Goal: Information Seeking & Learning: Understand process/instructions

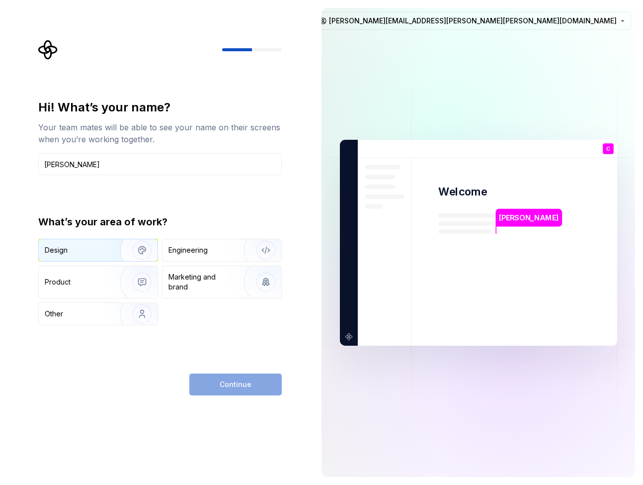
type input "Carissa"
click at [115, 249] on img "button" at bounding box center [136, 250] width 64 height 67
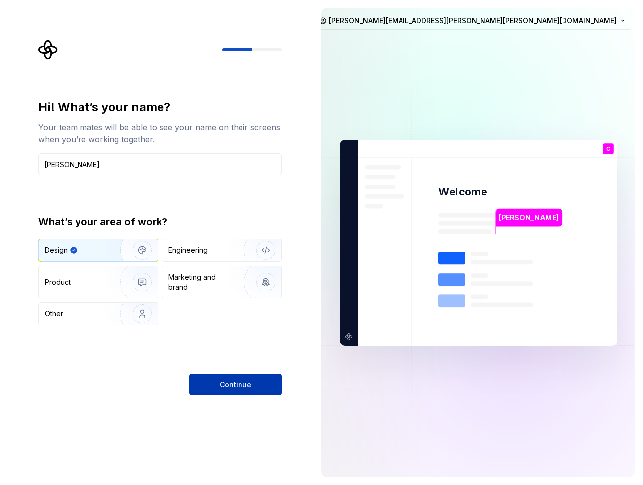
click at [251, 386] on button "Continue" at bounding box center [235, 384] width 92 height 22
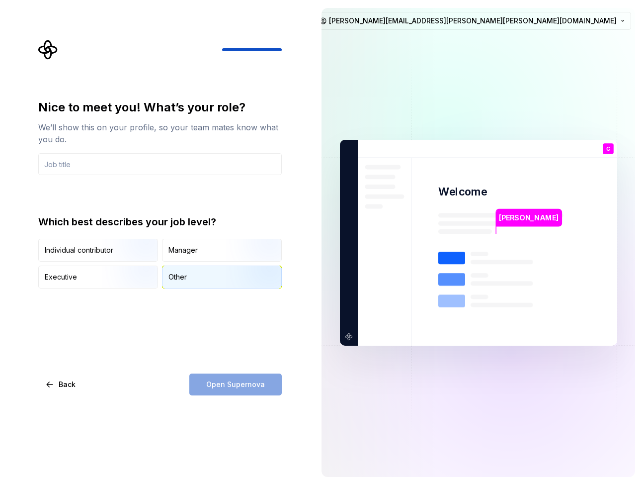
click at [200, 277] on div "Other" at bounding box center [222, 277] width 119 height 22
click at [131, 161] on input "text" at bounding box center [160, 164] width 244 height 22
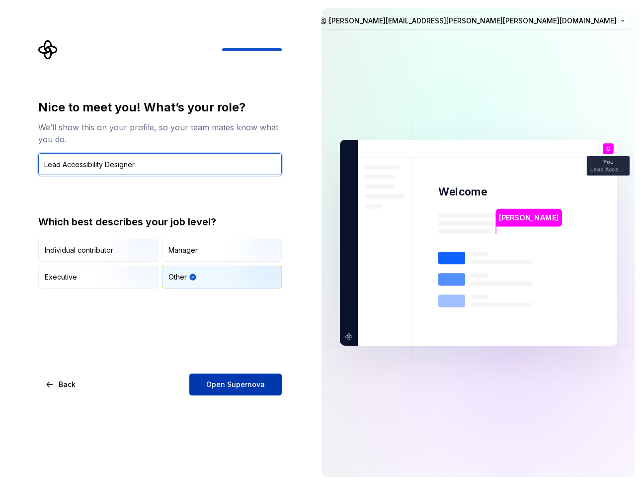
type input "Lead Accessibility Designer"
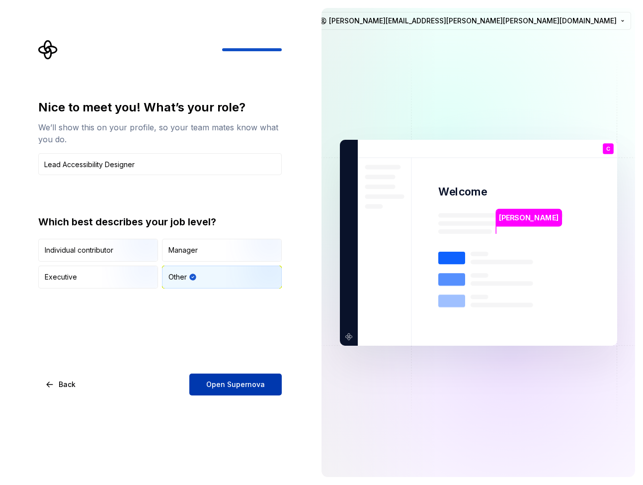
click at [222, 379] on button "Open Supernova" at bounding box center [235, 384] width 92 height 22
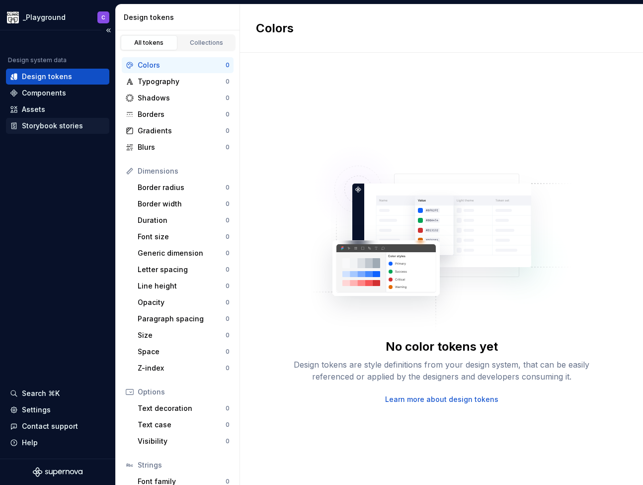
click at [53, 126] on div "Storybook stories" at bounding box center [52, 126] width 61 height 10
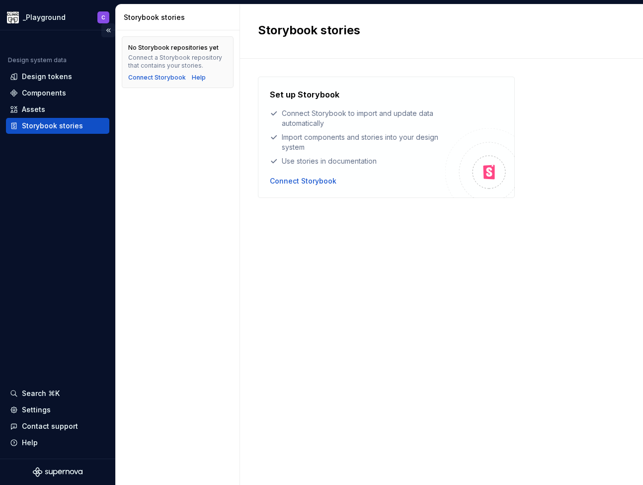
click at [110, 29] on button "Collapse sidebar" at bounding box center [108, 30] width 14 height 14
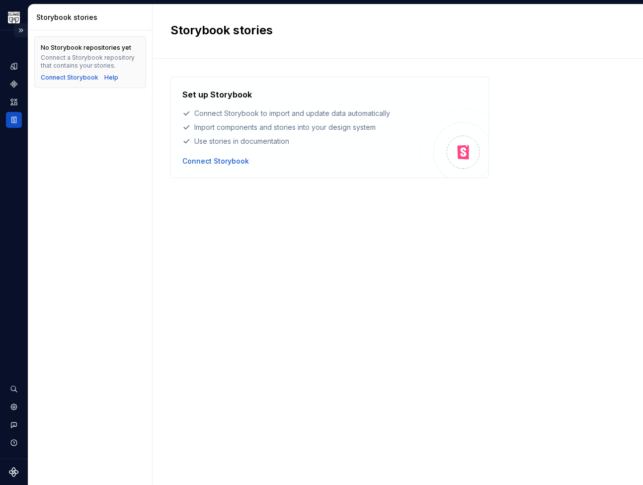
click at [22, 31] on button "Expand sidebar" at bounding box center [21, 30] width 14 height 14
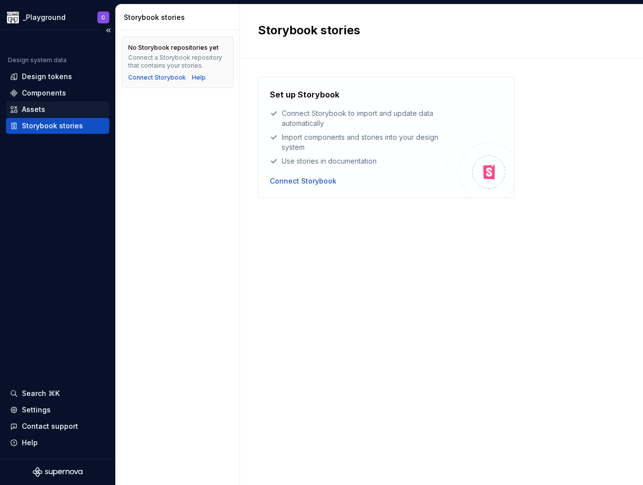
click at [56, 107] on div "Assets" at bounding box center [57, 109] width 95 height 10
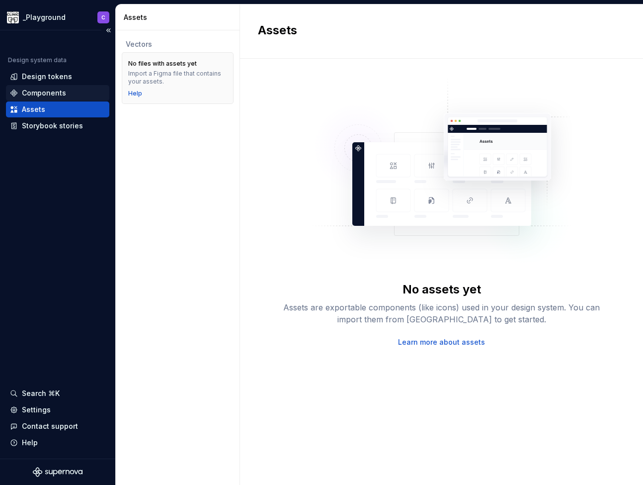
click at [61, 95] on div "Components" at bounding box center [44, 93] width 44 height 10
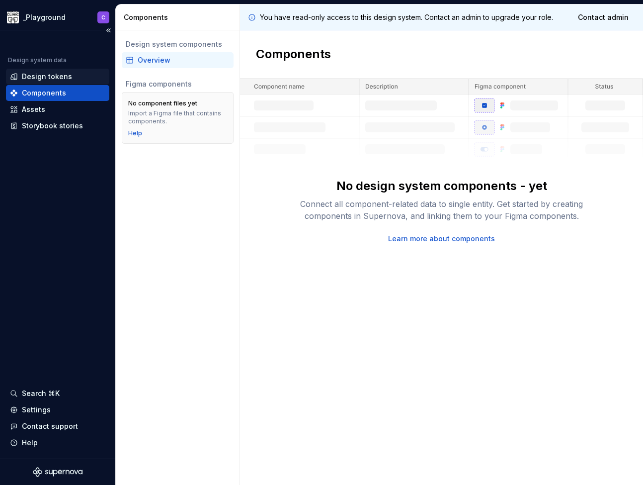
click at [66, 76] on div "Design tokens" at bounding box center [47, 77] width 50 height 10
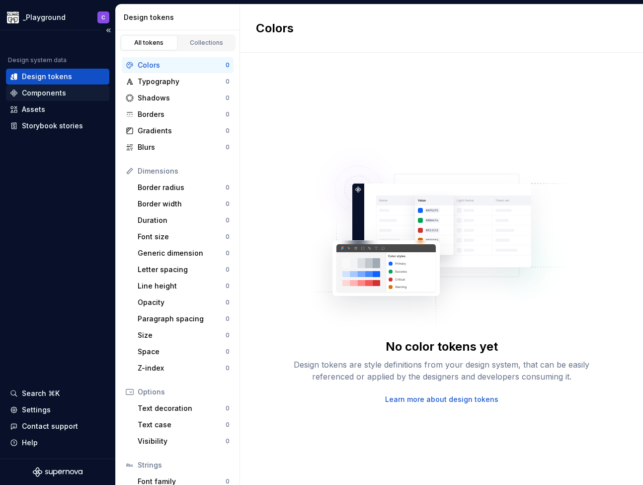
click at [57, 90] on div "Components" at bounding box center [44, 93] width 44 height 10
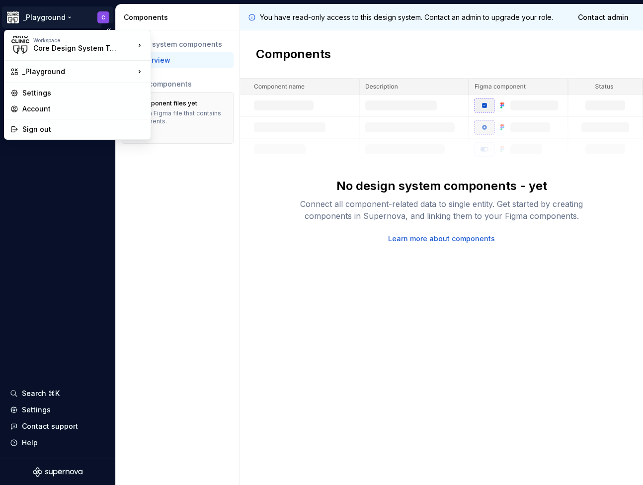
click at [60, 16] on html "_Playground C Design system data Design tokens Components Assets Storybook stor…" at bounding box center [321, 242] width 643 height 485
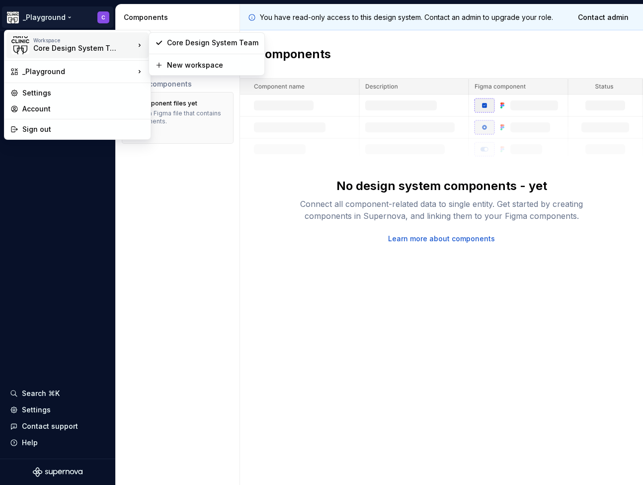
click at [87, 46] on div "Core Design System Team" at bounding box center [75, 48] width 84 height 10
click at [198, 43] on div "Core Design System Team" at bounding box center [212, 43] width 91 height 10
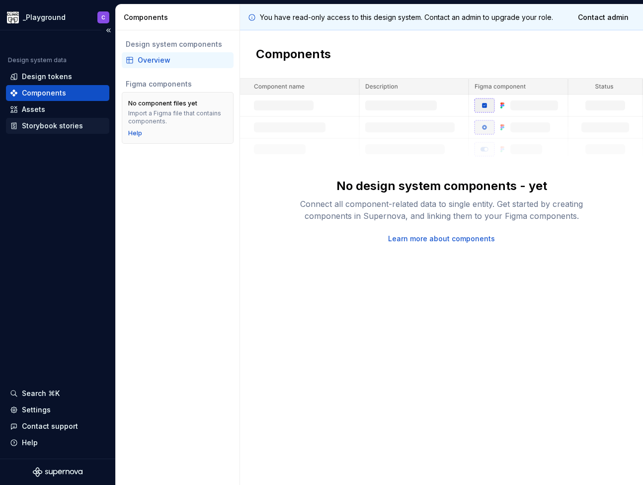
click at [46, 122] on div "Storybook stories" at bounding box center [52, 126] width 61 height 10
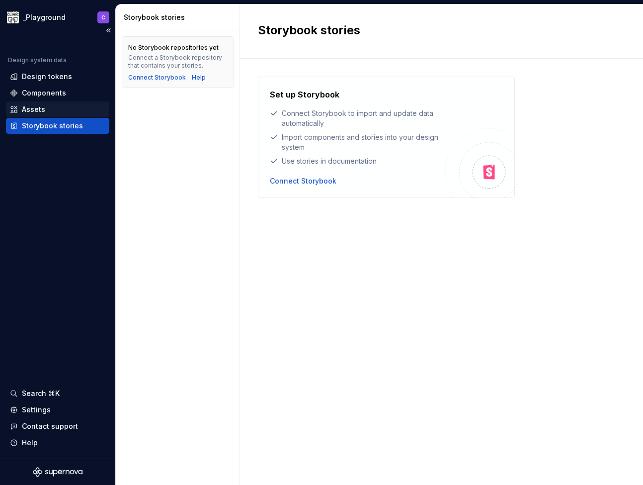
click at [23, 109] on div "Assets" at bounding box center [33, 109] width 23 height 10
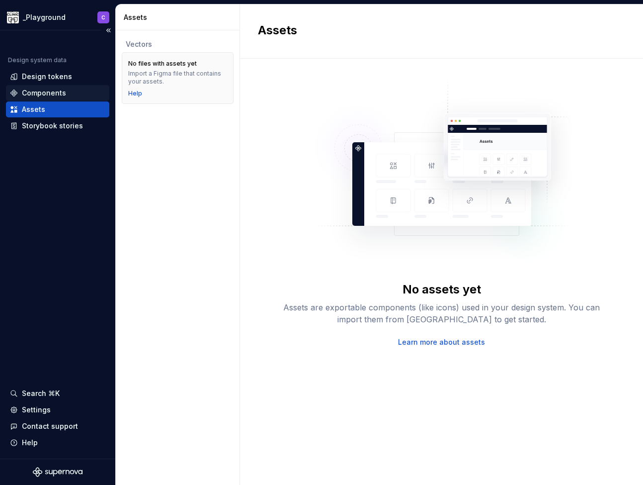
click at [40, 90] on div "Components" at bounding box center [44, 93] width 44 height 10
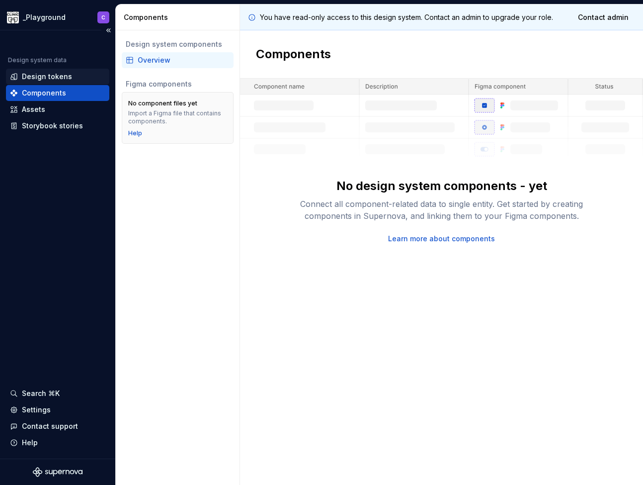
click at [50, 76] on div "Design tokens" at bounding box center [47, 77] width 50 height 10
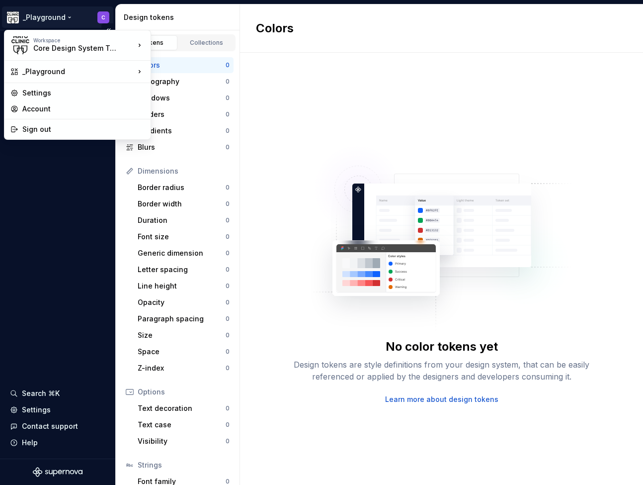
click at [25, 14] on html "_Playground C Design system data Design tokens Components Assets Storybook stor…" at bounding box center [321, 242] width 643 height 485
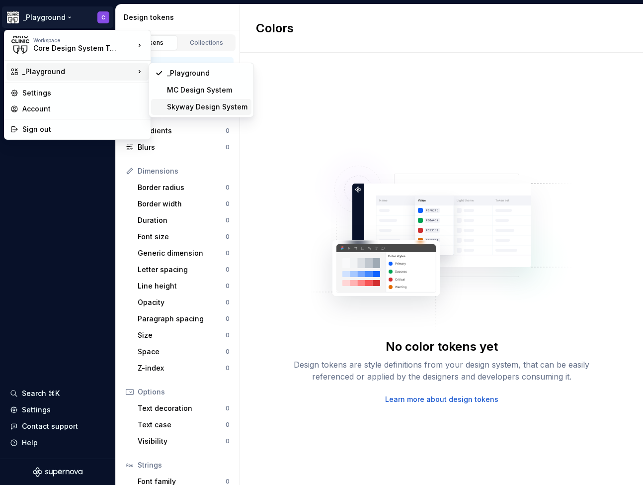
click at [220, 106] on div "Skyway Design System" at bounding box center [207, 107] width 81 height 10
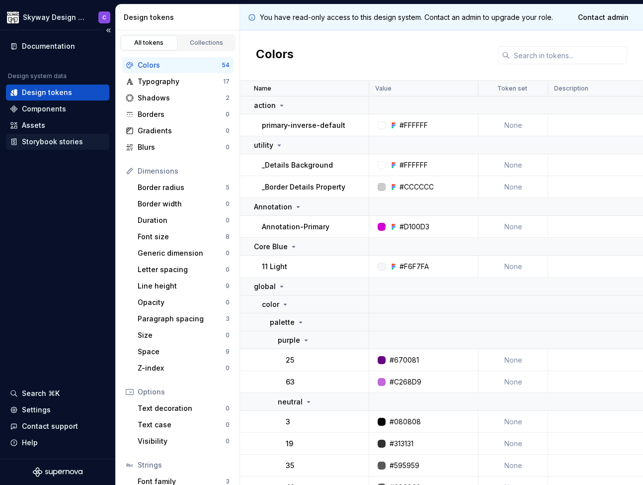
click at [48, 141] on div "Storybook stories" at bounding box center [52, 142] width 61 height 10
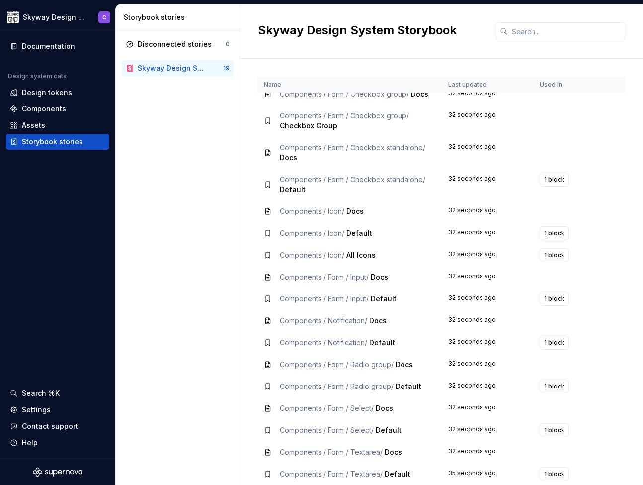
scroll to position [54, 0]
click at [58, 46] on div "Documentation" at bounding box center [48, 46] width 53 height 10
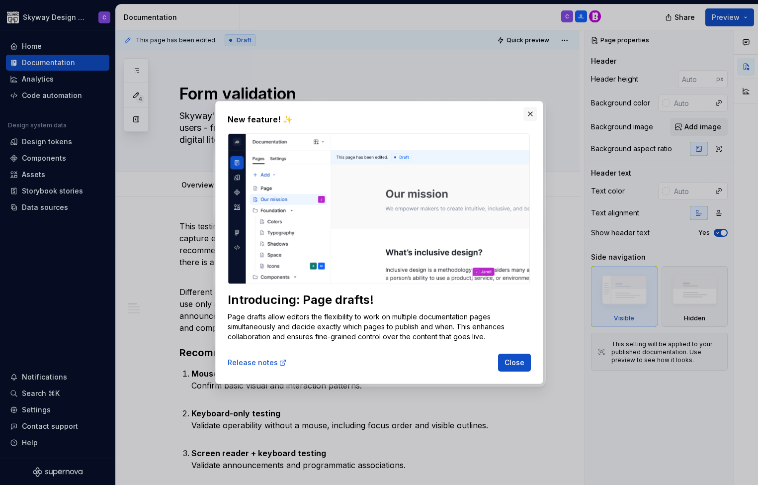
click at [532, 113] on button "button" at bounding box center [530, 114] width 14 height 14
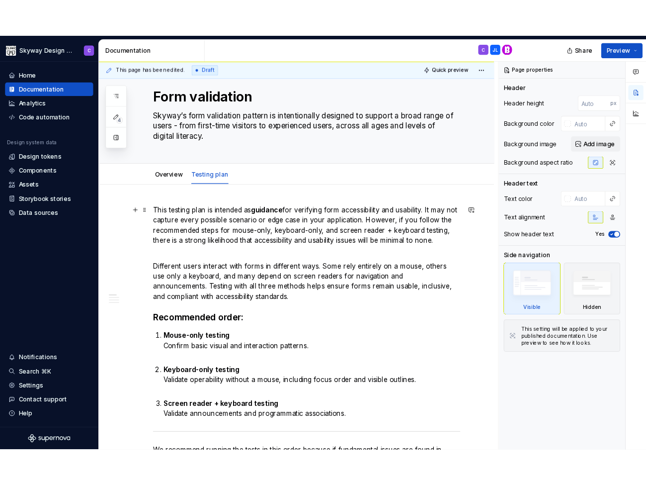
scroll to position [31, 0]
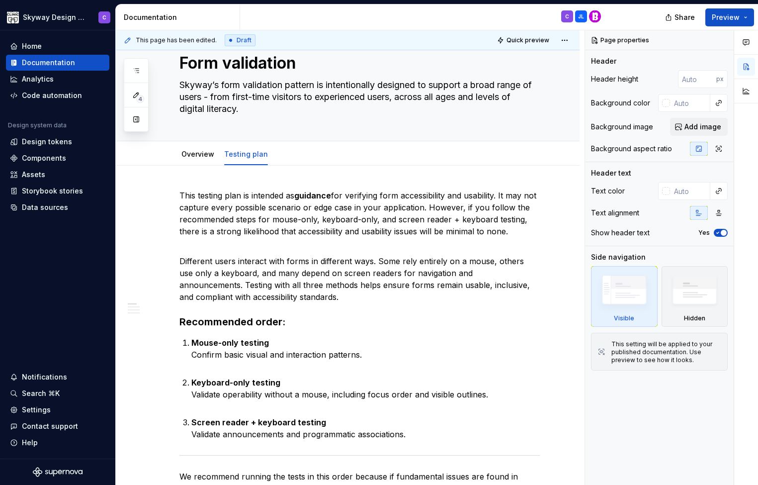
click at [752, 299] on div at bounding box center [746, 257] width 24 height 455
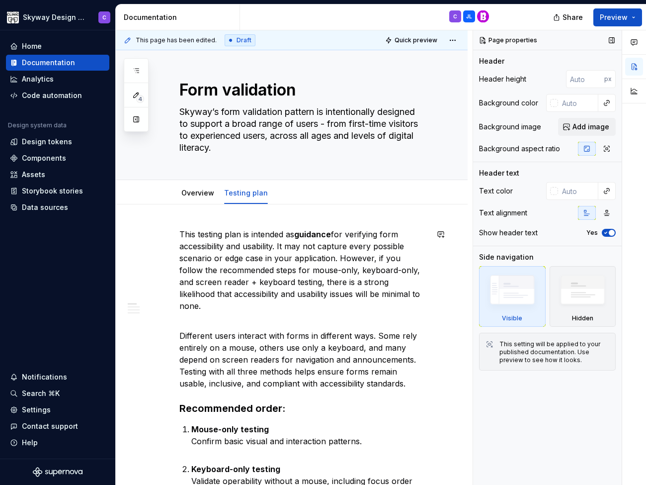
scroll to position [6, 0]
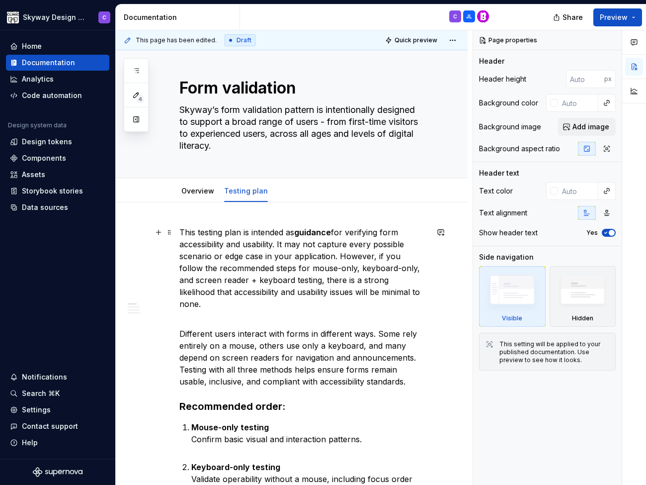
click at [339, 256] on p "This testing plan is intended as guidance for verifying form accessibility and …" at bounding box center [303, 267] width 249 height 83
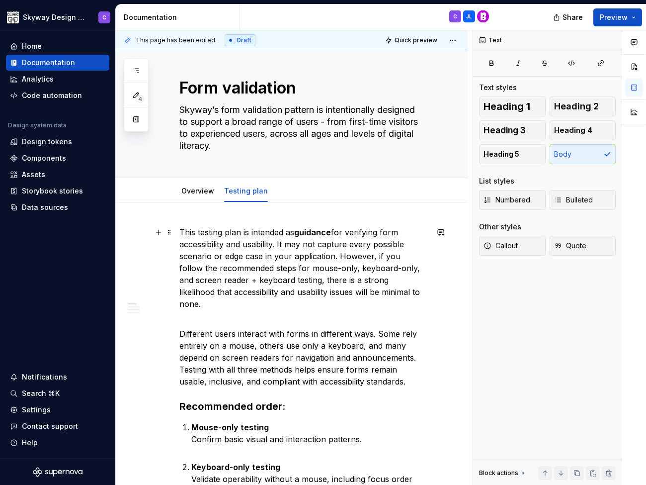
type textarea "*"
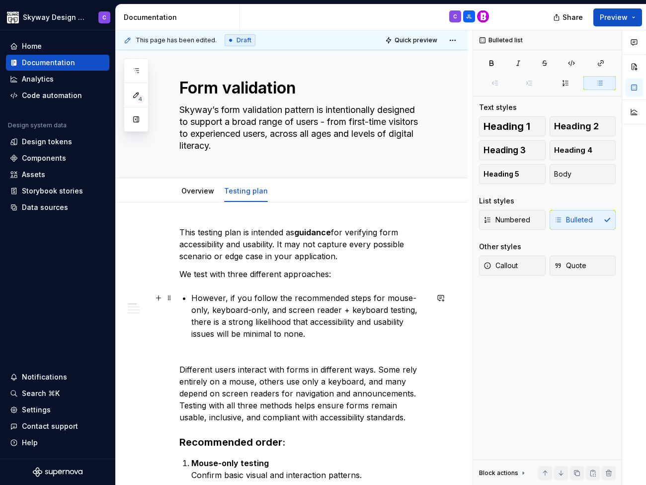
click at [193, 299] on p "However, if you follow the recommended steps for mouse-only, keyboard-only, and…" at bounding box center [309, 316] width 237 height 48
click at [193, 300] on p "However, if you follow the recommended steps for mouse-only, keyboard-only, and…" at bounding box center [309, 316] width 237 height 48
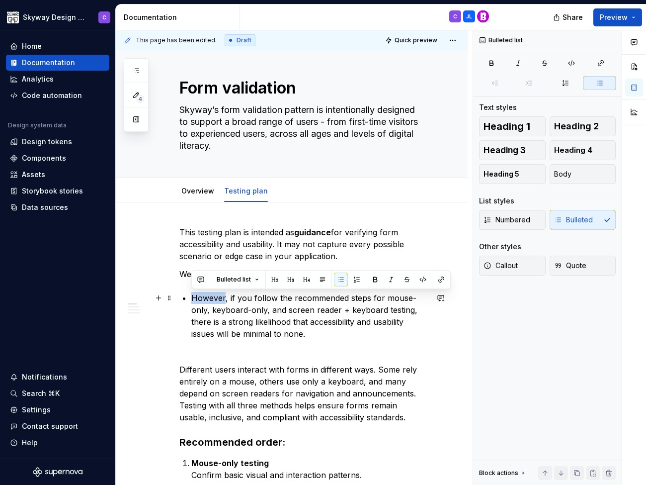
click at [214, 318] on p "However, if you follow the recommended steps for mouse-only, keyboard-only, and…" at bounding box center [309, 316] width 237 height 48
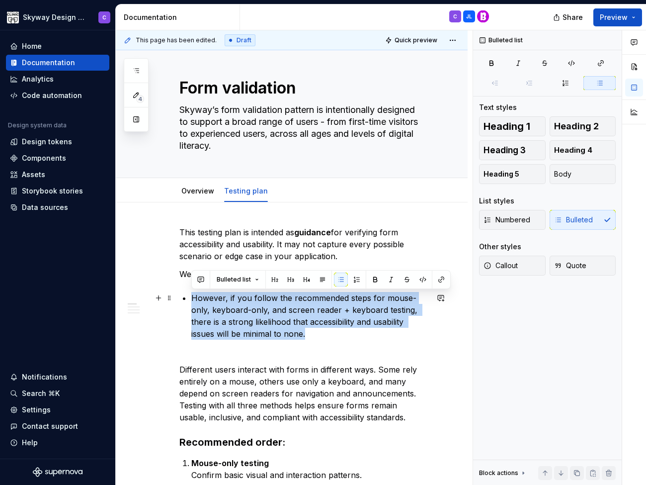
drag, startPoint x: 194, startPoint y: 296, endPoint x: 280, endPoint y: 331, distance: 93.2
click at [280, 331] on p "However, if you follow the recommended steps for mouse-only, keyboard-only, and…" at bounding box center [309, 316] width 237 height 48
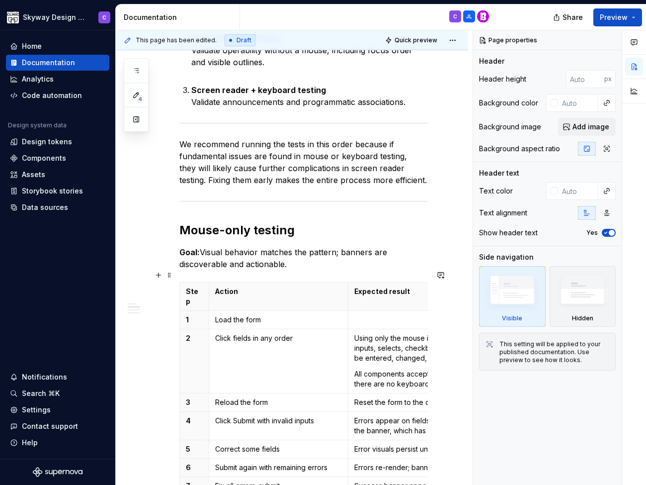
scroll to position [518, 0]
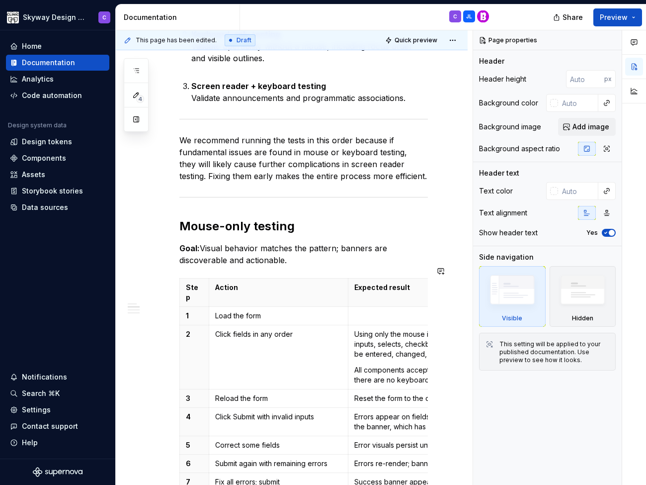
click at [319, 249] on p "Goal: Visual behavior matches the pattern; banners are discoverable and actiona…" at bounding box center [303, 254] width 249 height 24
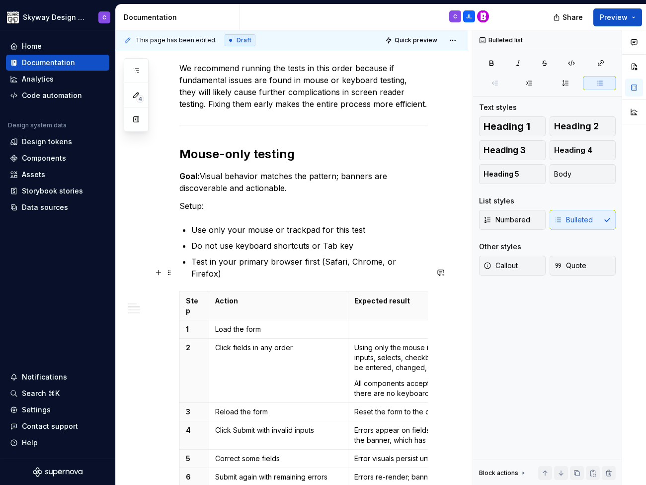
scroll to position [589, 0]
click at [394, 325] on p at bounding box center [460, 330] width 213 height 10
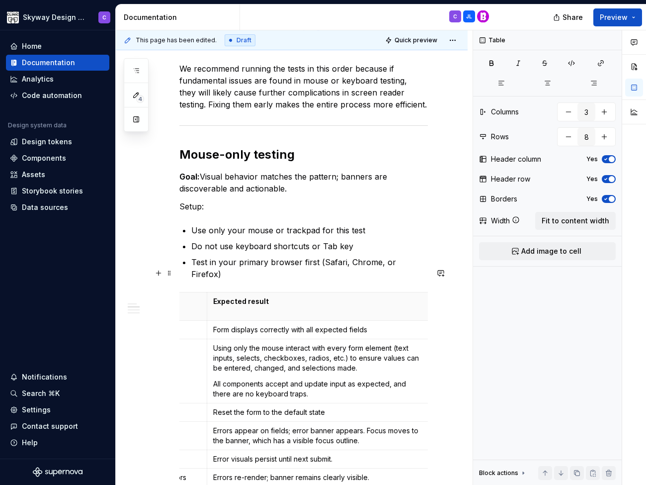
scroll to position [0, 141]
click at [284, 379] on p "All components accept and update input as expected, and there are no keyboard t…" at bounding box center [320, 389] width 213 height 20
click at [287, 379] on p "All components accept and update input as expected, and there are no keyboard t…" at bounding box center [320, 389] width 213 height 20
click at [285, 379] on p "All components accept and update input as expected, and there are no keyboard t…" at bounding box center [320, 389] width 213 height 20
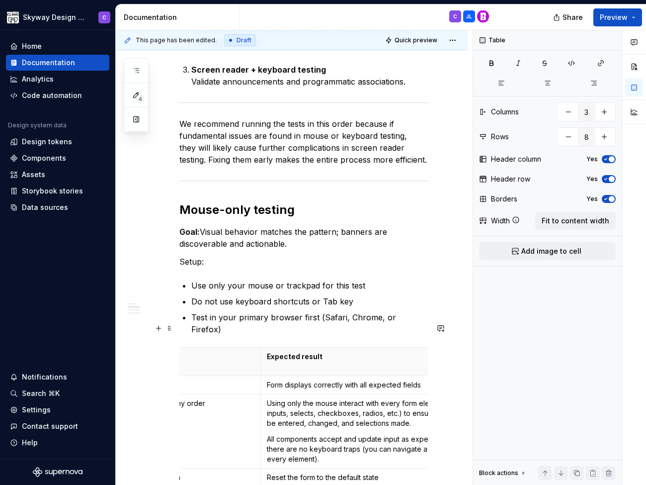
scroll to position [520, 0]
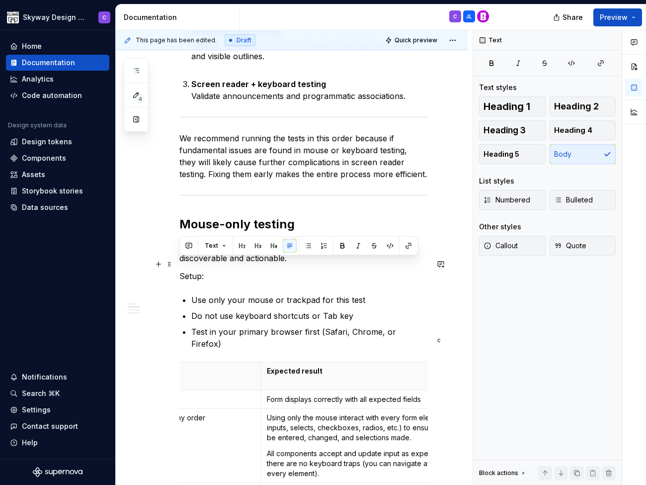
drag, startPoint x: 228, startPoint y: 269, endPoint x: 180, endPoint y: 267, distance: 48.3
click at [180, 270] on p "Setup:" at bounding box center [303, 276] width 249 height 12
click at [214, 249] on span "Text" at bounding box center [211, 246] width 13 height 8
click at [343, 244] on button "button" at bounding box center [342, 246] width 14 height 14
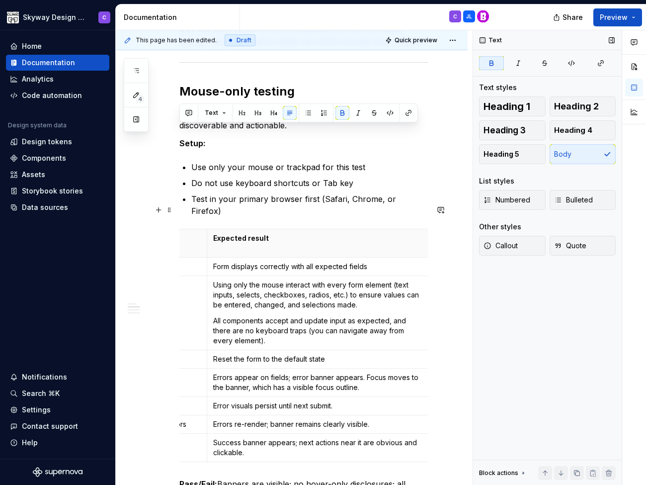
scroll to position [0, 141]
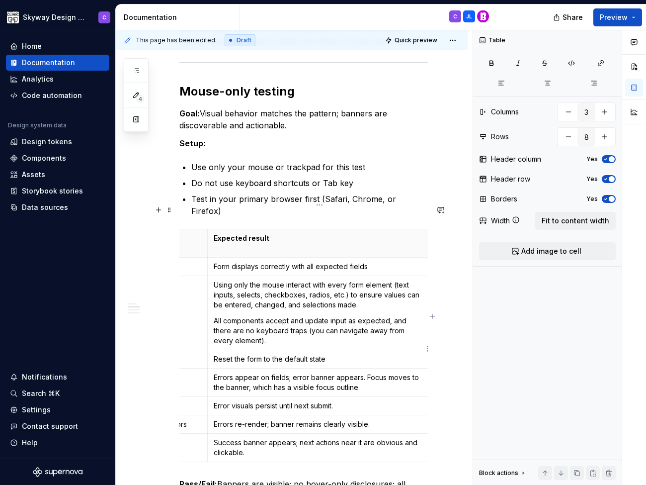
click at [369, 372] on p "Errors appear on fields; error banner appears. Focus moves to the banner, which…" at bounding box center [320, 382] width 213 height 20
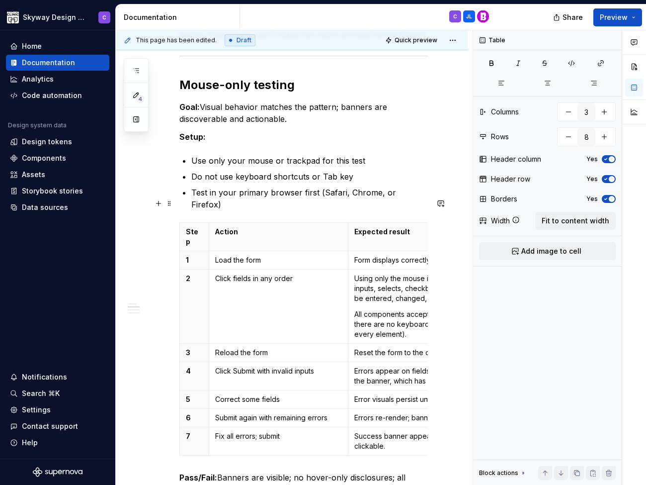
scroll to position [0, 0]
click at [300, 394] on p "Correct some fields" at bounding box center [278, 399] width 127 height 10
click at [261, 394] on p "Correct some fields" at bounding box center [278, 399] width 127 height 10
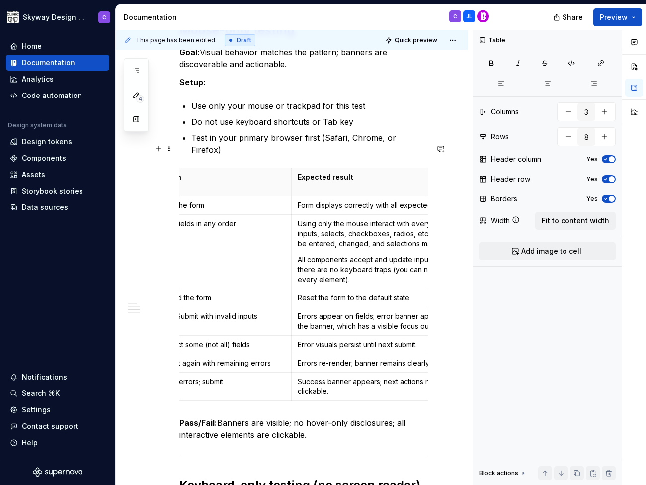
scroll to position [715, 0]
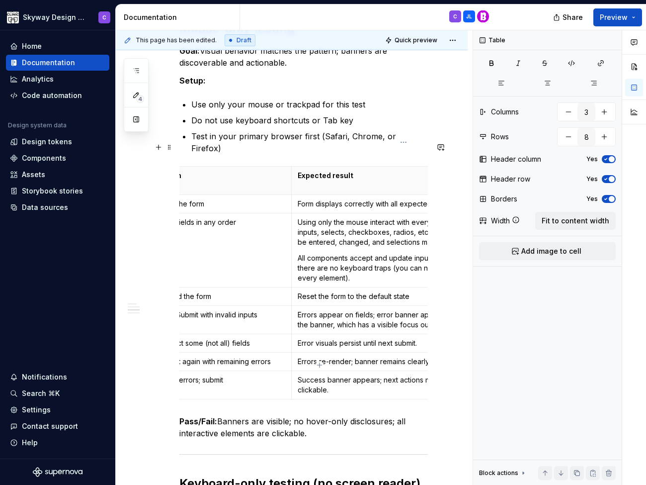
click at [383, 375] on p "Success banner appears; next actions near it are obvious and clickable." at bounding box center [404, 385] width 213 height 20
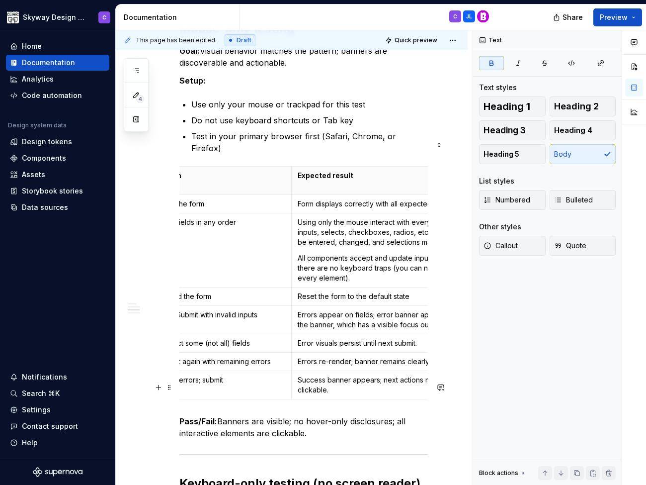
click at [214, 416] on strong "Pass/Fail:" at bounding box center [198, 421] width 38 height 10
click at [204, 415] on p "Pass: Banners are visible; no hover-only disclosures; all interactive elements …" at bounding box center [303, 427] width 249 height 24
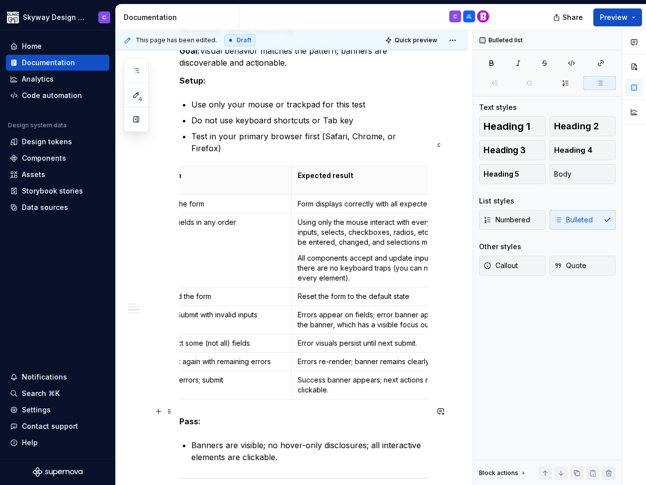
click at [269, 439] on p "Banners are visible; no hover-only disclosures; all interactive elements are cl…" at bounding box center [309, 451] width 237 height 24
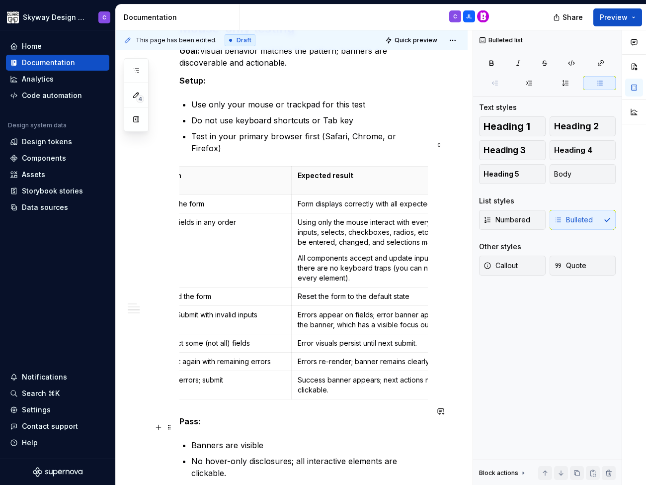
click at [295, 455] on p "No hover-only disclosures; all interactive elements are clickable." at bounding box center [309, 467] width 237 height 24
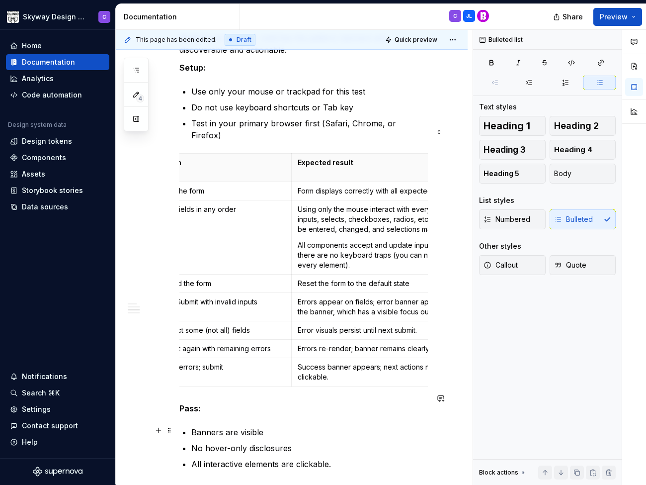
click at [358, 458] on p "All interactive elements are clickable." at bounding box center [309, 464] width 237 height 12
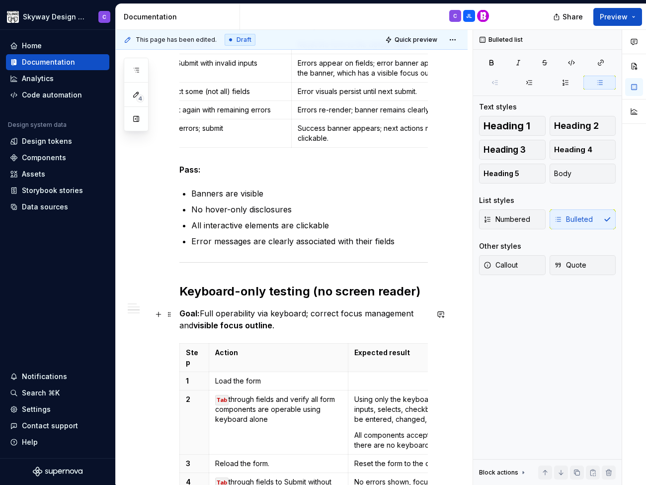
scroll to position [968, 0]
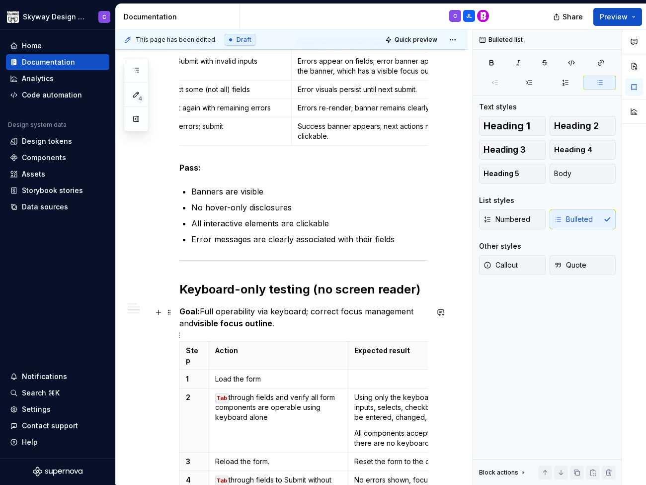
click at [381, 374] on p at bounding box center [460, 379] width 213 height 10
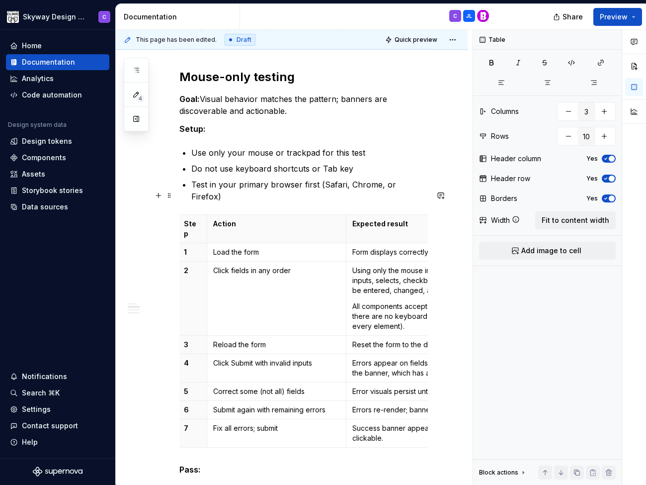
scroll to position [667, 0]
click at [618, 18] on span "Preview" at bounding box center [614, 17] width 28 height 10
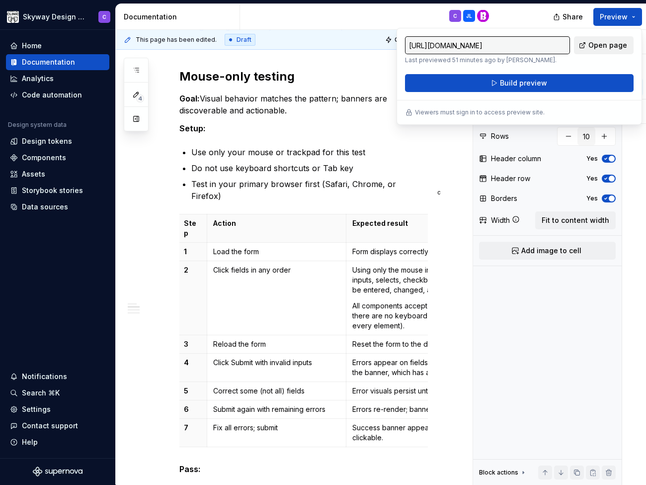
click at [600, 47] on span "Open page" at bounding box center [607, 45] width 39 height 10
type textarea "*"
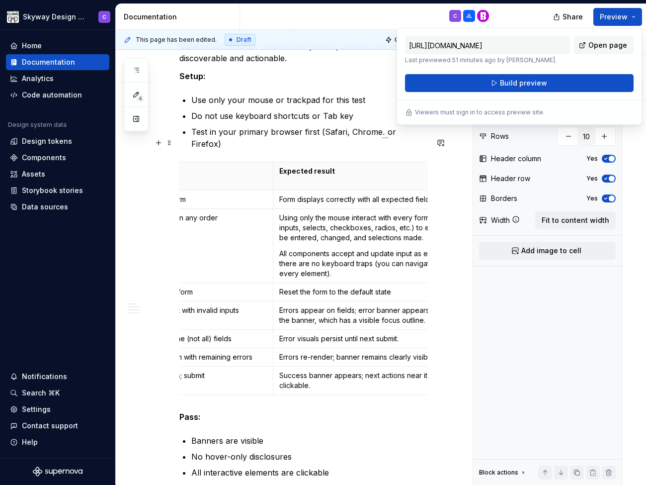
scroll to position [0, 77]
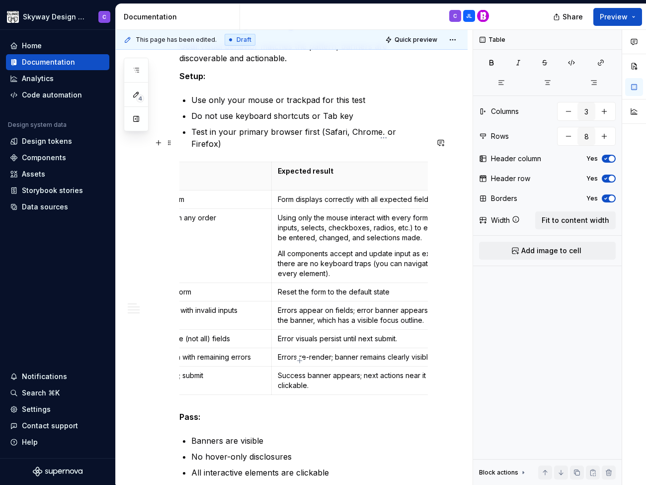
click at [352, 370] on p "Success banner appears; next actions near it are obvious and clickable." at bounding box center [384, 380] width 213 height 20
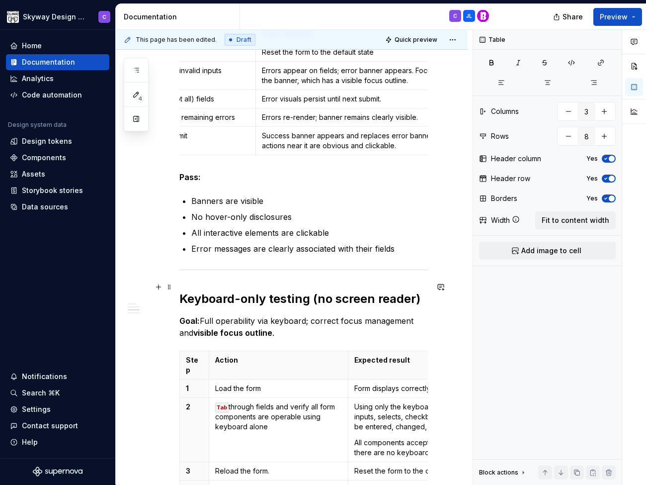
scroll to position [959, 0]
type input "10"
click at [316, 306] on div "This testing plan is intended as guidance for verifying form accessibility and …" at bounding box center [303, 228] width 249 height 1912
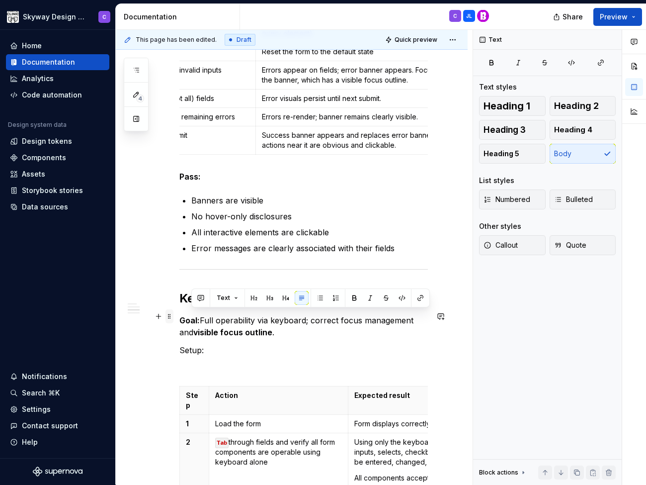
drag, startPoint x: 214, startPoint y: 320, endPoint x: 169, endPoint y: 319, distance: 44.7
click at [179, 319] on div "This testing plan is intended as guidance for verifying form accessibility and …" at bounding box center [303, 252] width 249 height 1960
click at [180, 344] on p "Setup:" at bounding box center [303, 350] width 249 height 12
click at [201, 362] on p at bounding box center [303, 368] width 249 height 12
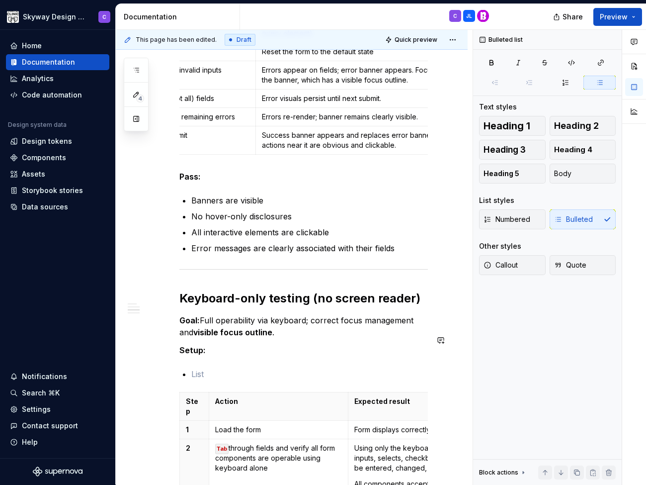
click at [217, 368] on p at bounding box center [309, 374] width 237 height 12
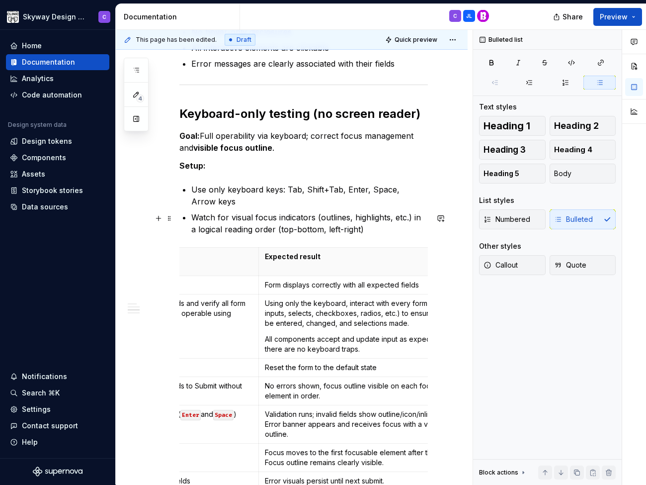
scroll to position [0, 93]
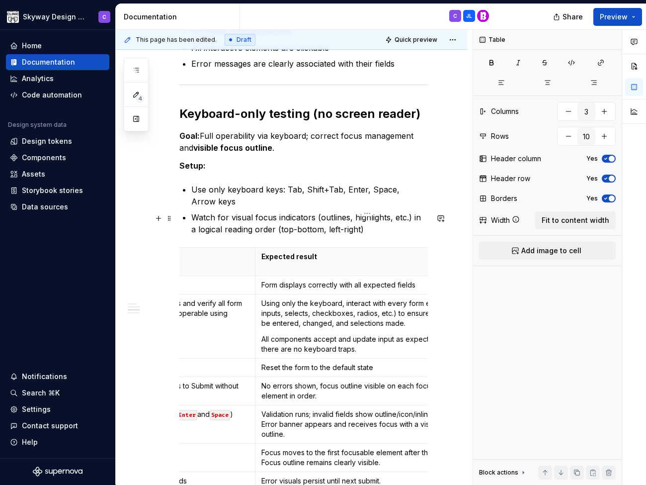
click at [382, 362] on p "Reset the form to the default state" at bounding box center [367, 367] width 213 height 10
drag, startPoint x: 309, startPoint y: 324, endPoint x: 263, endPoint y: 324, distance: 45.2
click at [263, 362] on p "Reset the form to the default state" at bounding box center [367, 367] width 213 height 10
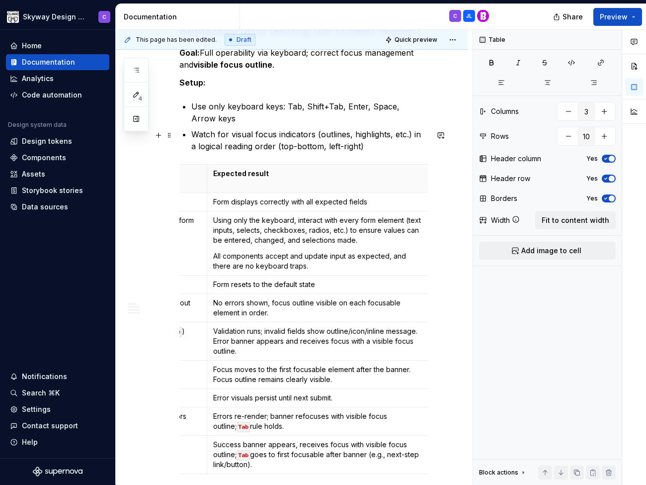
scroll to position [0, 141]
drag, startPoint x: 260, startPoint y: 382, endPoint x: 238, endPoint y: 384, distance: 22.5
click at [238, 411] on p "Errors re-render; banner refocuses with visible focus outline; Tab rule holds." at bounding box center [320, 421] width 213 height 20
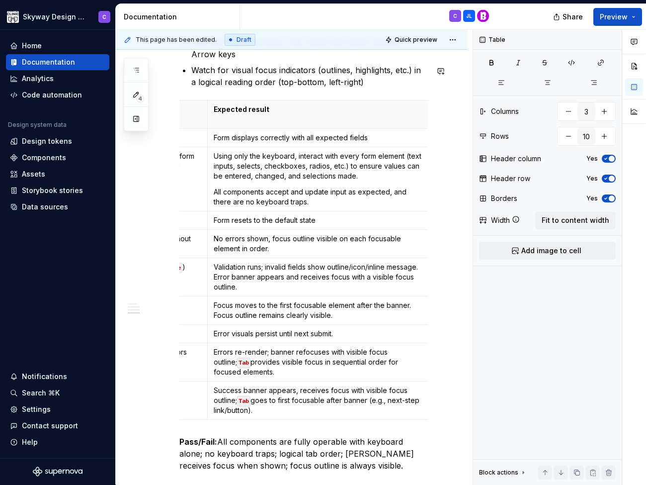
scroll to position [1294, 0]
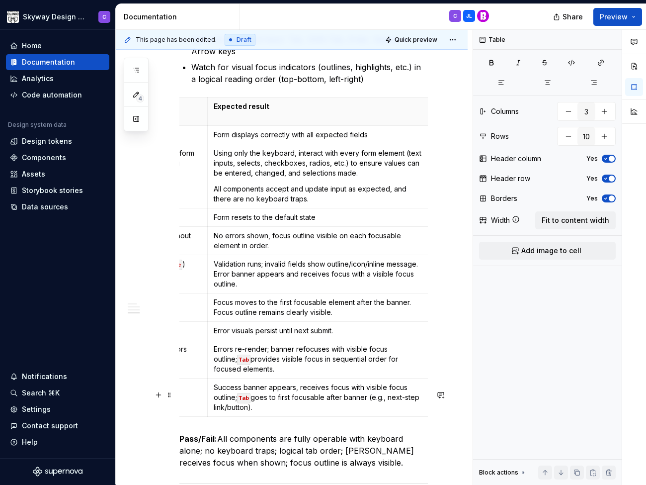
drag, startPoint x: 218, startPoint y: 397, endPoint x: 232, endPoint y: 398, distance: 13.9
click at [218, 432] on p "Pass/Fail: All components are fully operable with keyboard alone; no keyboard t…" at bounding box center [303, 450] width 249 height 36
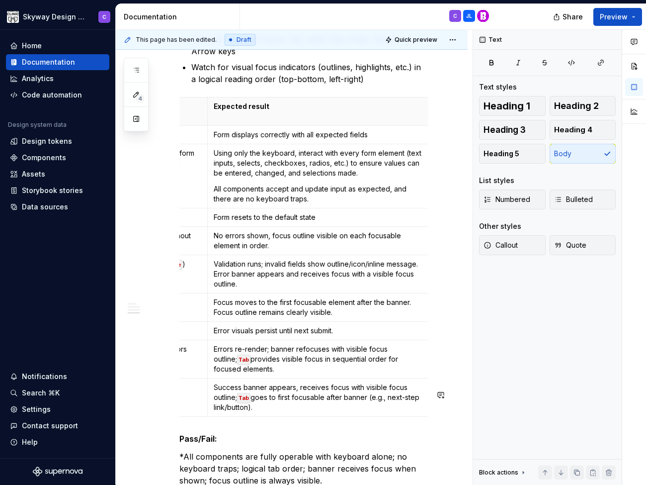
scroll to position [1306, 0]
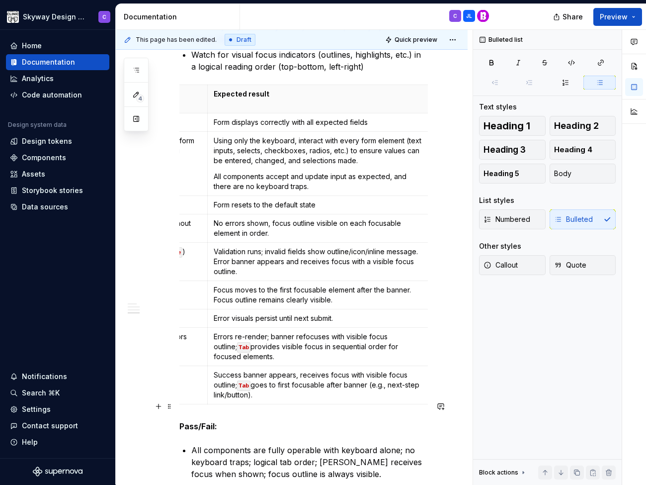
click at [404, 444] on p "All components are fully operable with keyboard alone; no keyboard traps; logic…" at bounding box center [309, 462] width 237 height 36
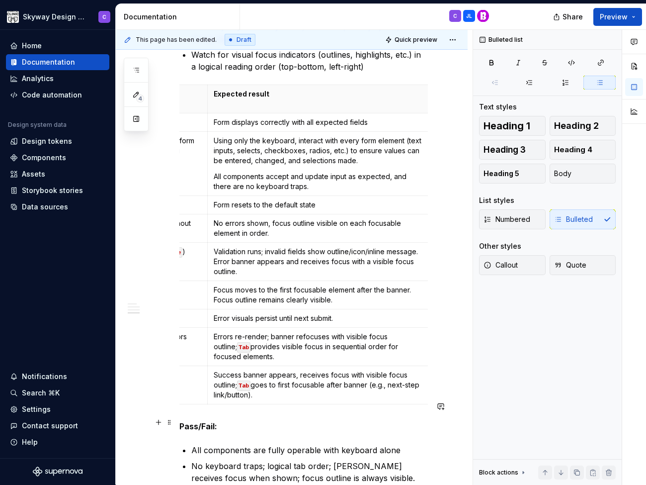
click at [260, 460] on p "No keyboard traps; logical tab order; [PERSON_NAME] receives focus when shown; …" at bounding box center [309, 472] width 237 height 24
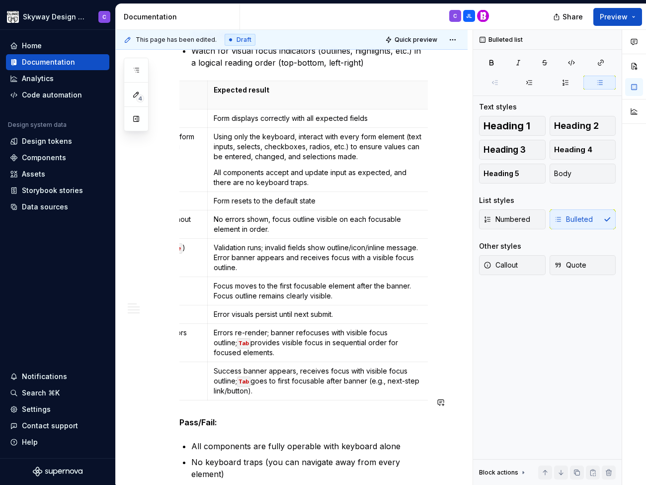
scroll to position [1314, 0]
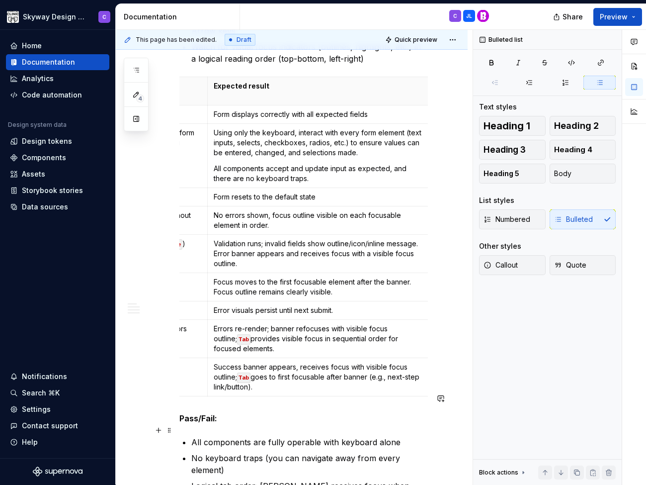
click at [254, 480] on p "Logical tab order; [PERSON_NAME] receives focus when shown; focus outline is al…" at bounding box center [309, 492] width 237 height 24
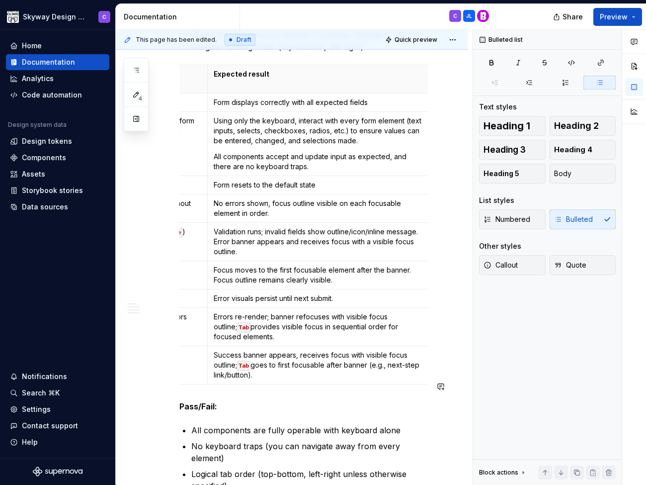
scroll to position [1342, 0]
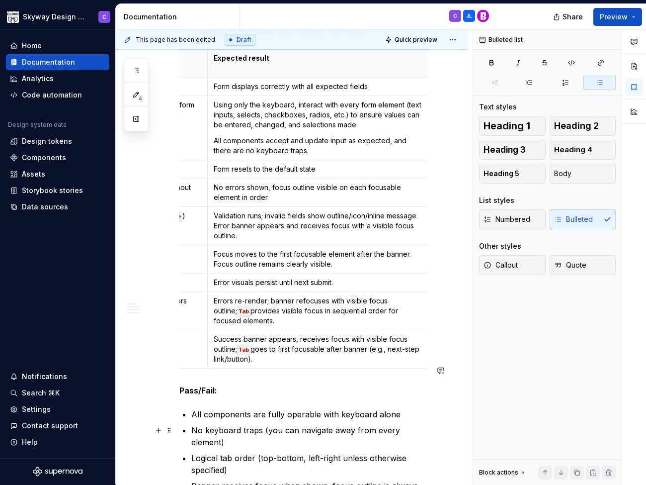
click at [334, 480] on p "Banner receives focus when shown; focus outline is always visible." at bounding box center [309, 492] width 237 height 24
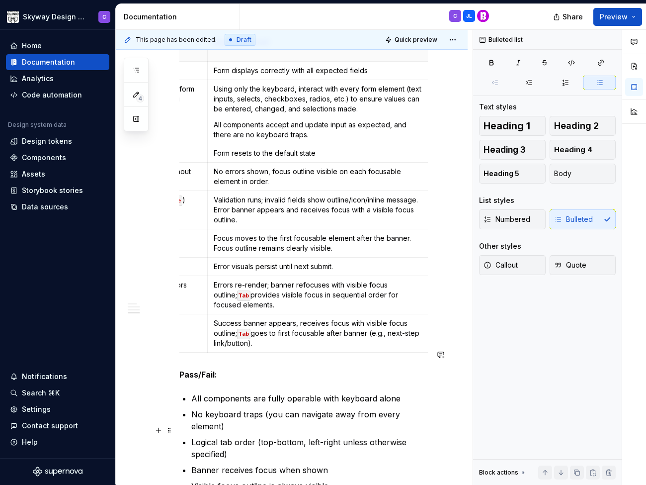
click at [375, 480] on p "Visible focus outline is always visible." at bounding box center [309, 486] width 237 height 12
drag, startPoint x: 344, startPoint y: 431, endPoint x: 417, endPoint y: 428, distance: 72.6
click at [417, 480] on p "Visible focus outline is always visible on interactive elements" at bounding box center [309, 486] width 237 height 12
click at [328, 480] on p "Visible focus outline is always visible on interactive elements" at bounding box center [309, 486] width 237 height 12
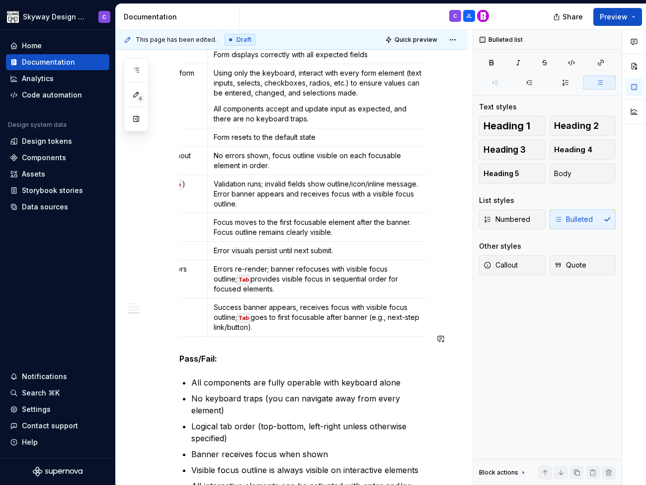
scroll to position [1386, 0]
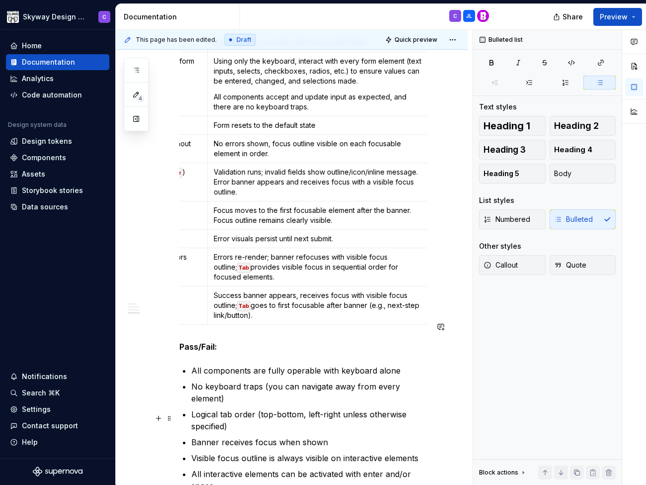
click at [365, 468] on p "All interactive elements can be activated with enter and/or space" at bounding box center [309, 480] width 237 height 24
click at [195, 468] on p "All interactive elements can be activated with Enter and/or space" at bounding box center [309, 480] width 237 height 24
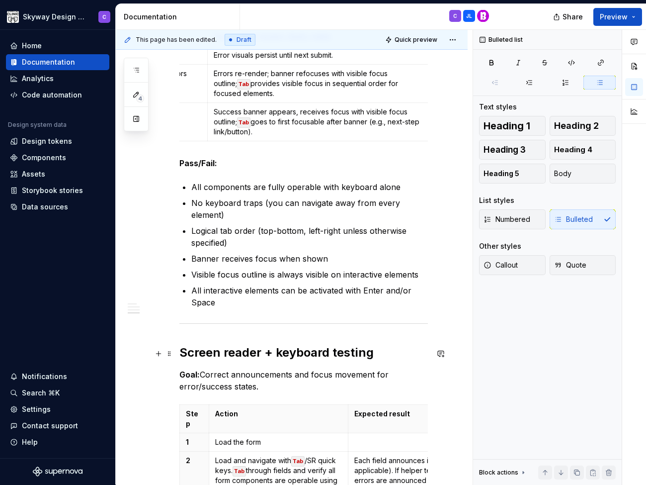
scroll to position [1591, 0]
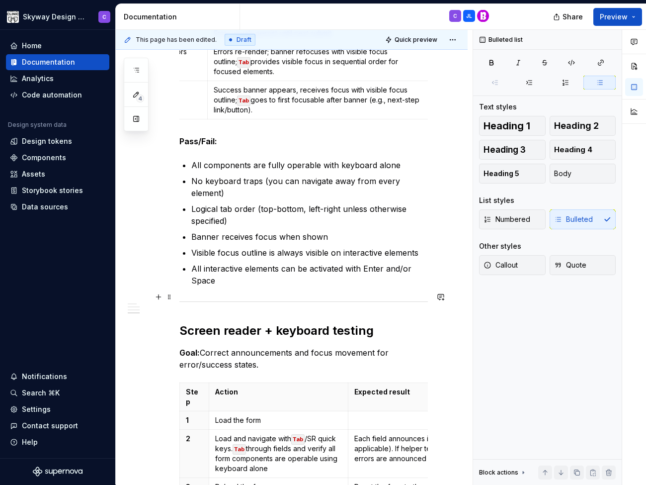
click at [294, 346] on p "Goal: Correct announcements and focus movement for error/success states." at bounding box center [303, 358] width 249 height 24
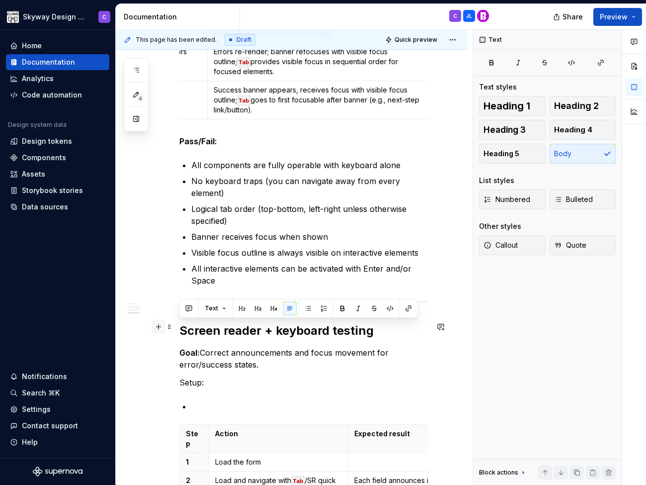
drag, startPoint x: 242, startPoint y: 327, endPoint x: 160, endPoint y: 327, distance: 82.0
click at [342, 308] on button "button" at bounding box center [342, 308] width 14 height 14
click at [254, 400] on p at bounding box center [309, 406] width 237 height 12
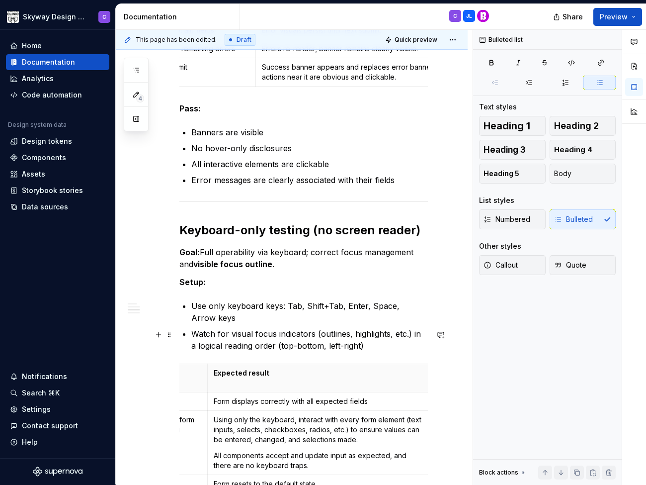
scroll to position [1026, 0]
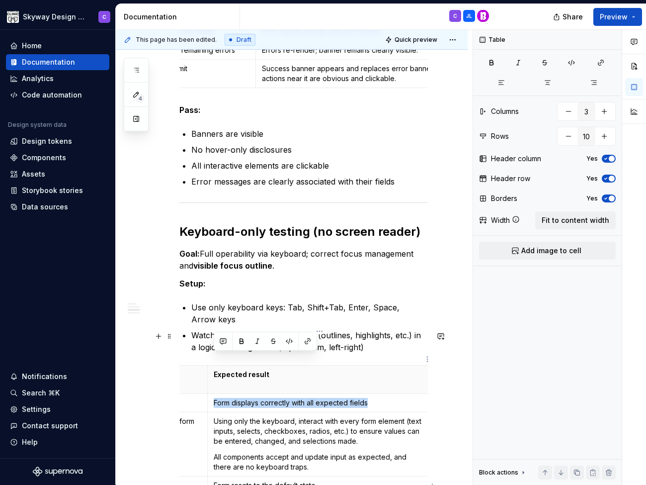
drag, startPoint x: 378, startPoint y: 360, endPoint x: 214, endPoint y: 356, distance: 164.1
click at [214, 398] on p "Form displays correctly with all expected fields" at bounding box center [320, 403] width 213 height 10
copy p "Form displays correctly with all expected fields"
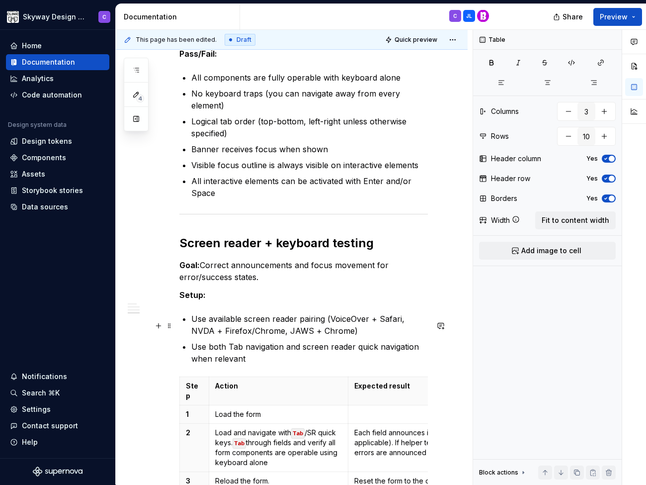
scroll to position [1683, 0]
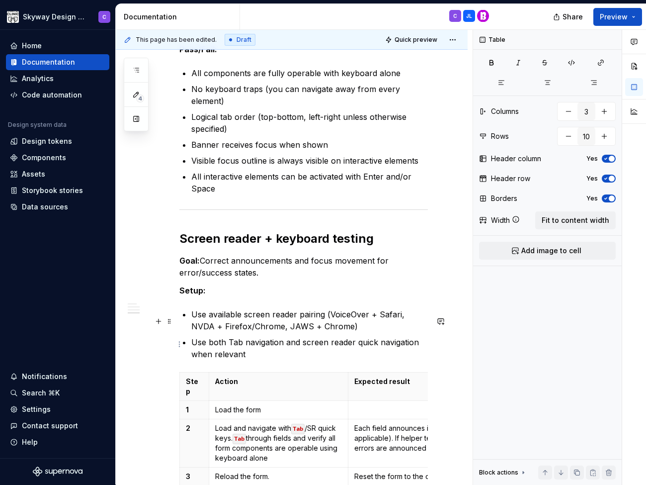
click at [392, 405] on p at bounding box center [460, 410] width 213 height 10
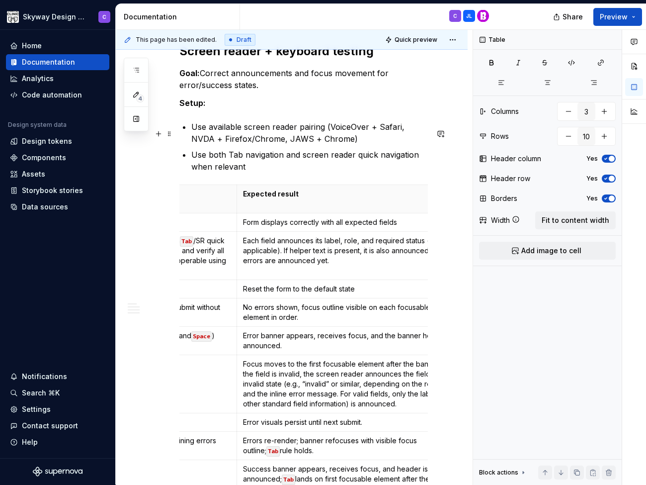
scroll to position [0, 115]
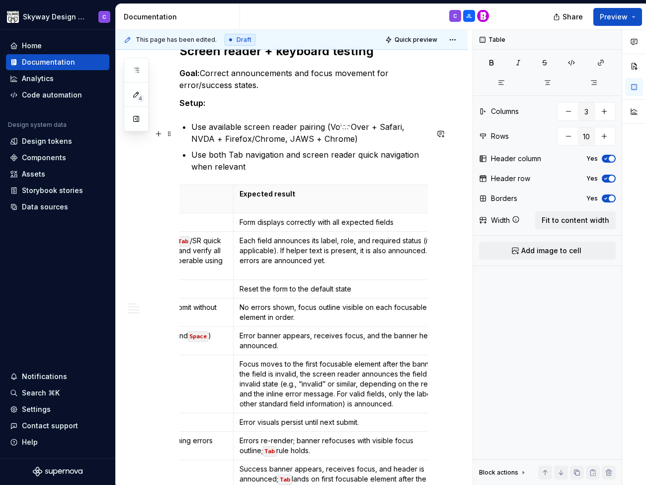
click at [377, 417] on p "Error visuals persist until next submit." at bounding box center [346, 422] width 213 height 10
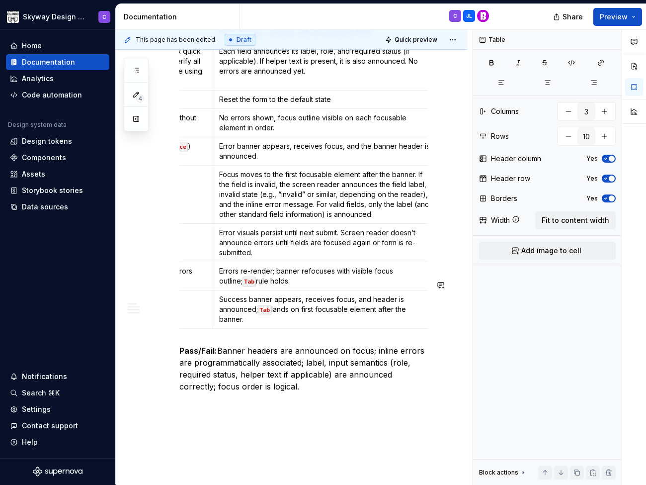
scroll to position [2059, 0]
click at [214, 346] on strong "Pass/Fail:" at bounding box center [198, 351] width 38 height 10
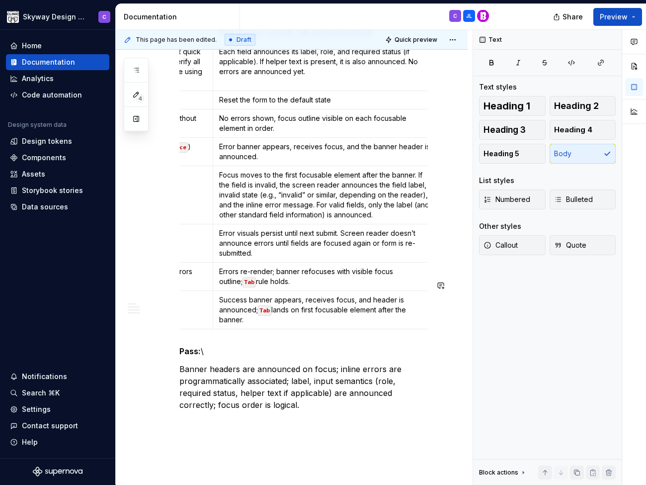
scroll to position [2023, 0]
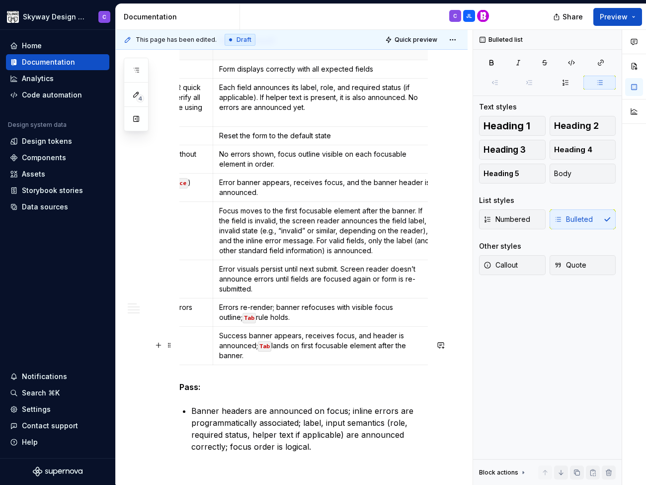
click at [351, 405] on p "Banner headers are announced on focus; inline errors are programmatically assoc…" at bounding box center [309, 429] width 237 height 48
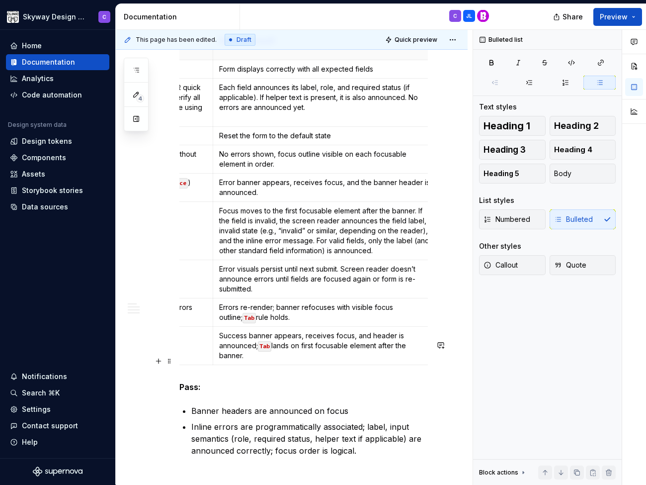
click at [368, 420] on p "Inline errors are programmatically associated; label, input semantics (role, re…" at bounding box center [309, 438] width 237 height 36
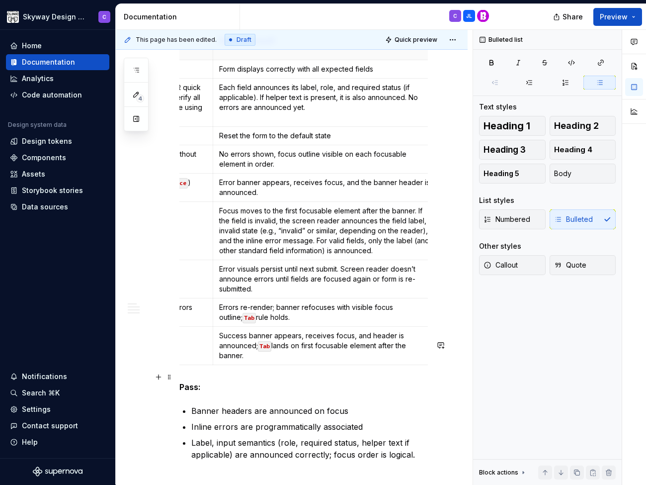
click at [334, 436] on p "Label, input semantics (role, required status, helper text if applicable) are a…" at bounding box center [309, 448] width 237 height 24
click at [283, 464] on p "Focus order is logical." at bounding box center [309, 470] width 237 height 12
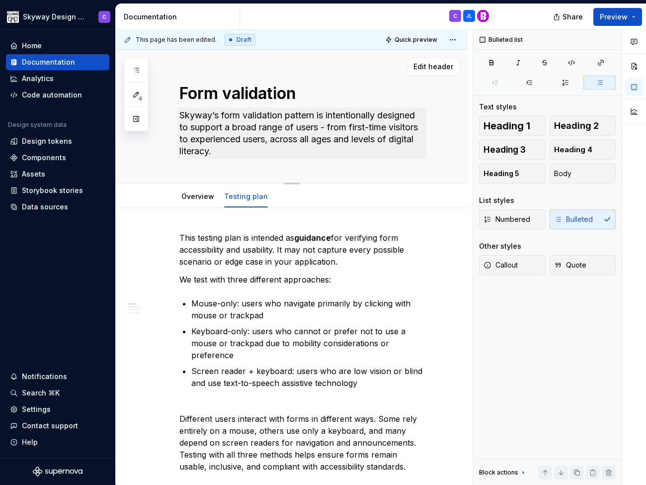
scroll to position [0, 0]
click at [633, 12] on button "Preview" at bounding box center [617, 17] width 49 height 18
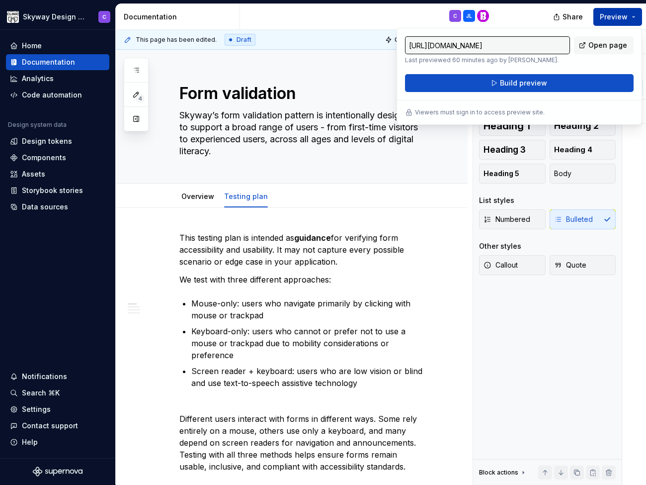
click at [633, 12] on button "Preview" at bounding box center [617, 17] width 49 height 18
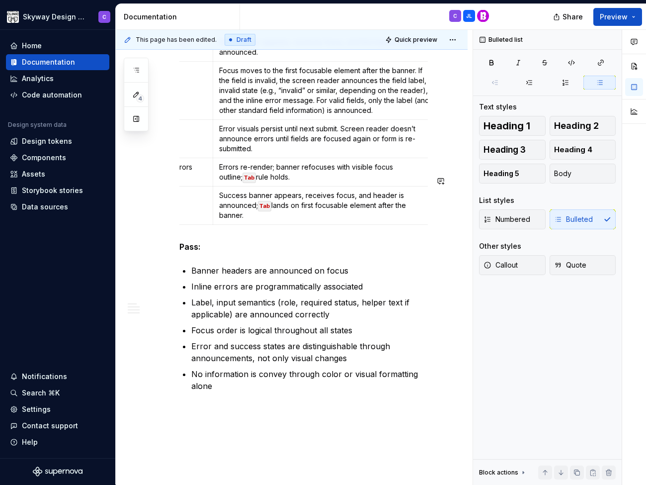
scroll to position [2162, 0]
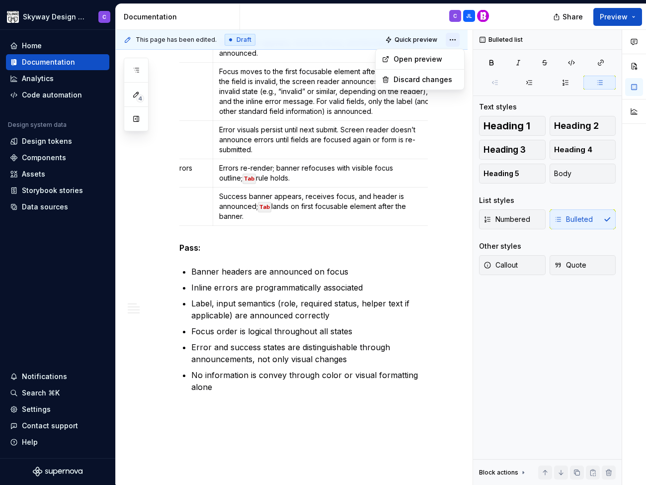
click at [457, 36] on html "Skyway Design System C Home Documentation Analytics Code automation Design syst…" at bounding box center [323, 242] width 646 height 485
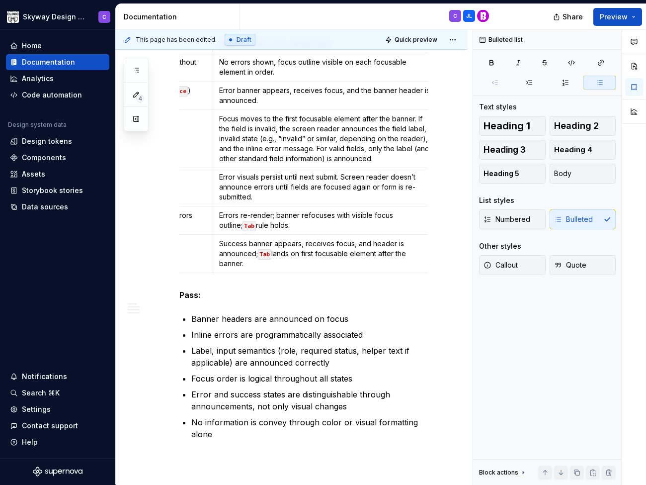
click at [227, 37] on icon at bounding box center [231, 40] width 8 height 8
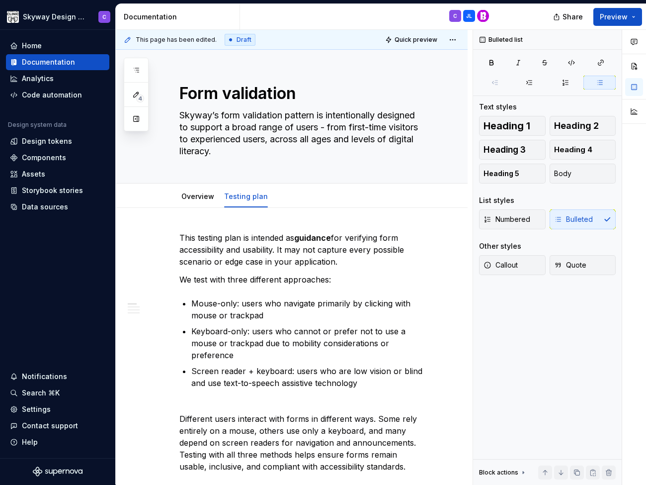
scroll to position [0, 0]
click at [459, 38] on html "Skyway Design System C Home Documentation Analytics Code automation Design syst…" at bounding box center [323, 242] width 646 height 485
click at [374, 275] on html "Skyway Design System C Home Documentation Analytics Code automation Design syst…" at bounding box center [323, 242] width 646 height 485
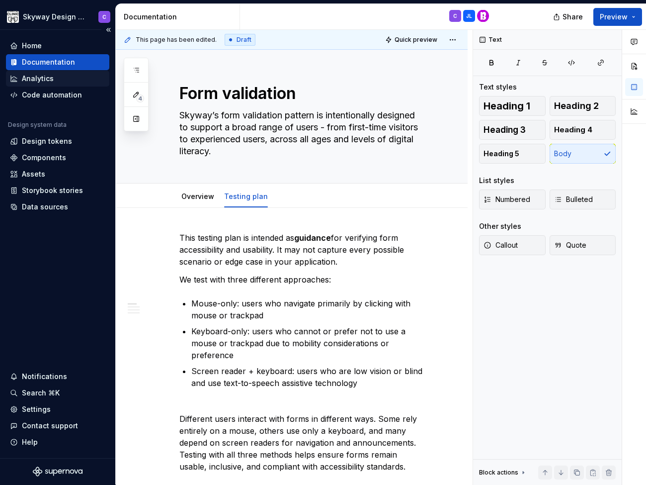
click at [46, 82] on div "Analytics" at bounding box center [38, 79] width 32 height 10
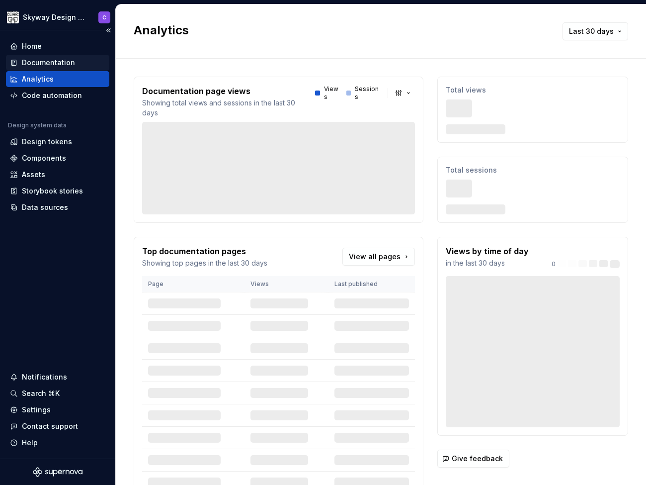
click at [64, 60] on div "Documentation" at bounding box center [48, 63] width 53 height 10
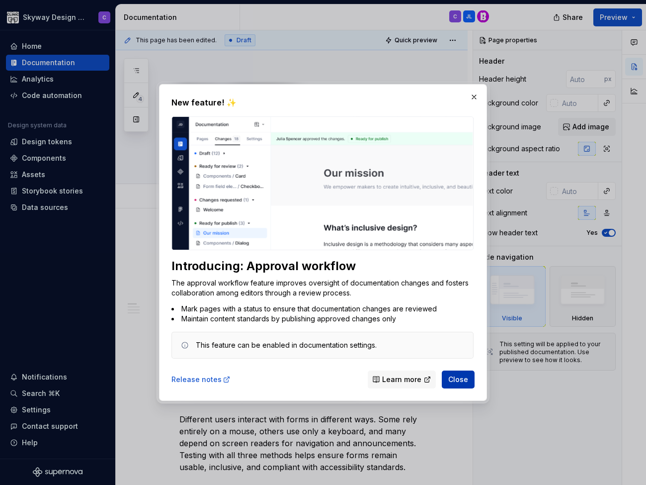
click at [452, 376] on span "Close" at bounding box center [458, 379] width 20 height 10
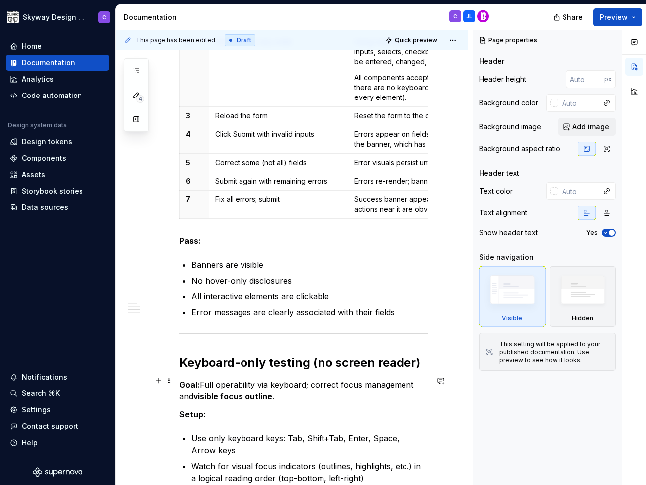
type textarea "*"
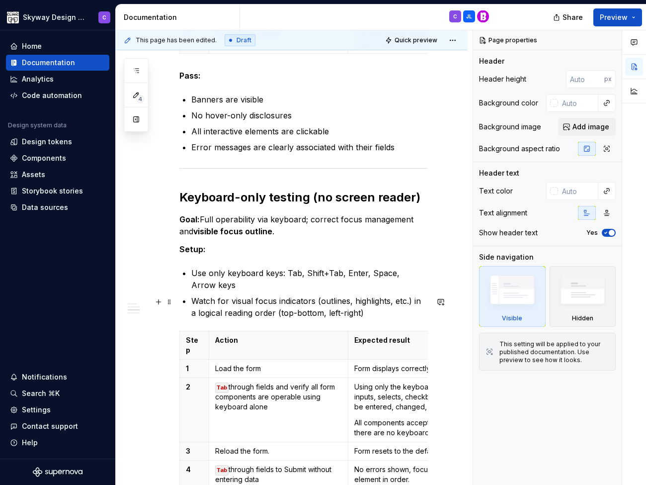
scroll to position [1084, 0]
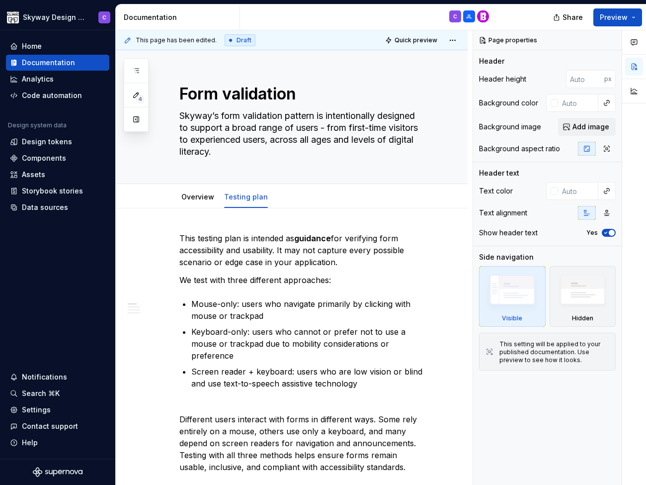
type textarea "*"
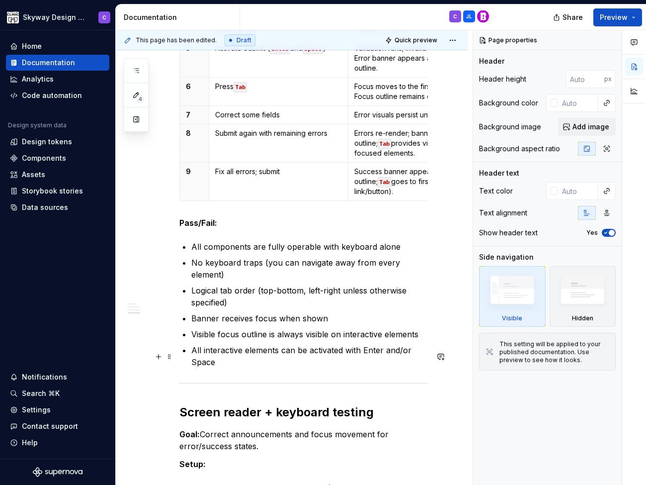
scroll to position [1512, 0]
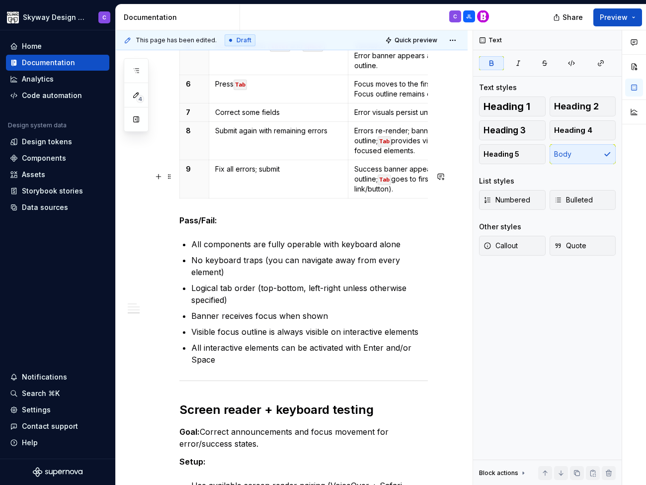
click at [215, 215] on strong "Pass/Fail:" at bounding box center [198, 220] width 38 height 10
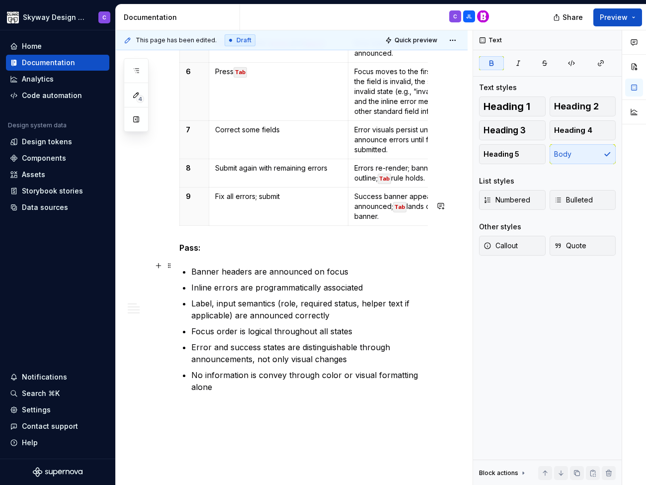
scroll to position [2162, 0]
